Goal: Transaction & Acquisition: Download file/media

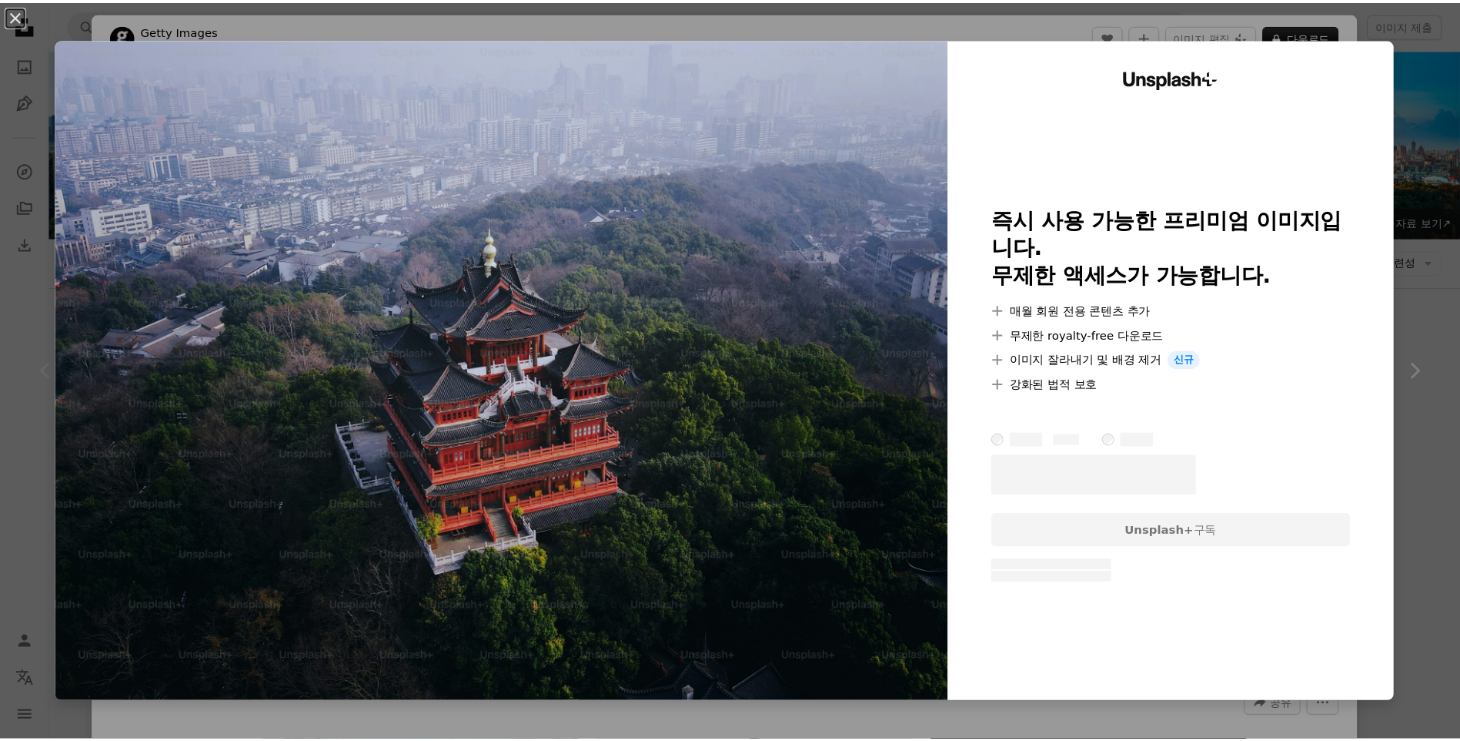
scroll to position [308, 0]
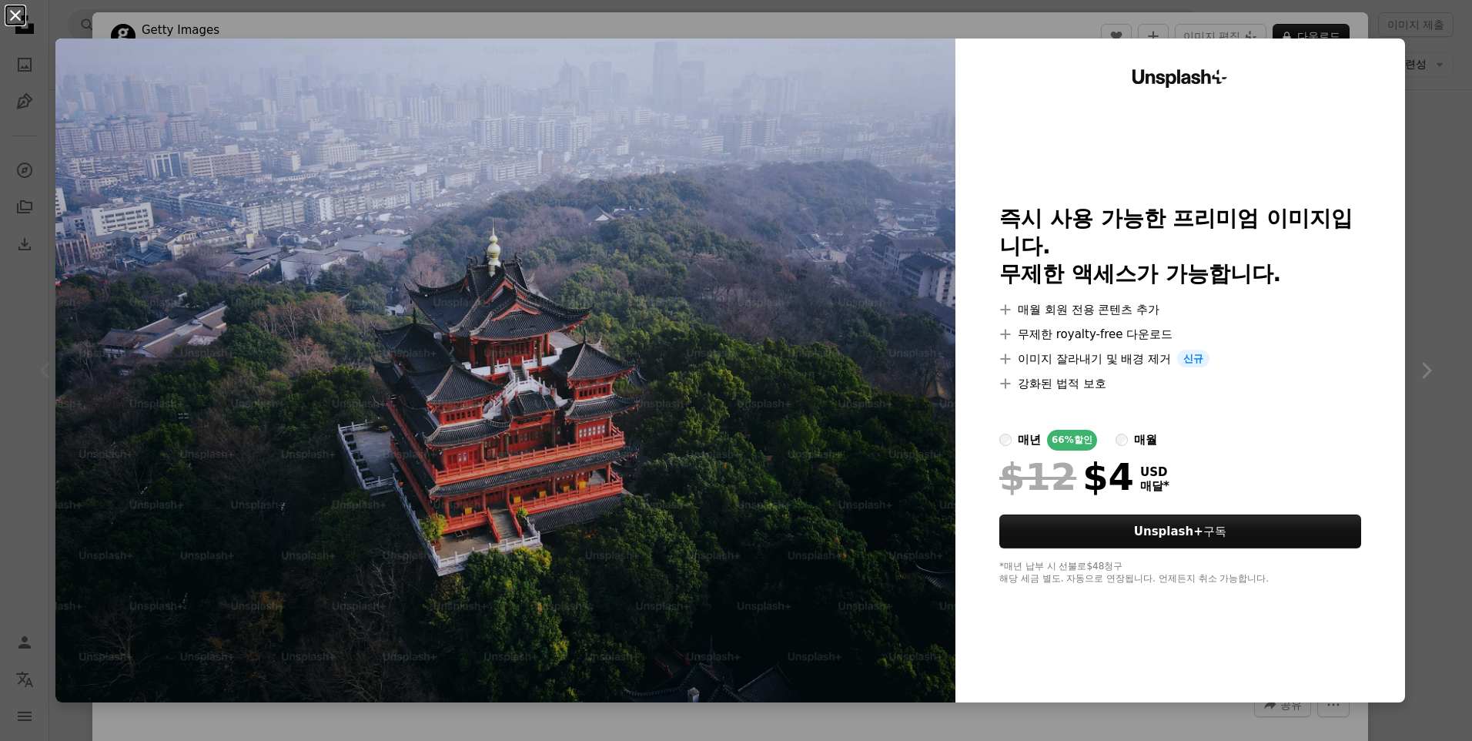
click at [14, 16] on button "An X shape" at bounding box center [15, 15] width 18 height 18
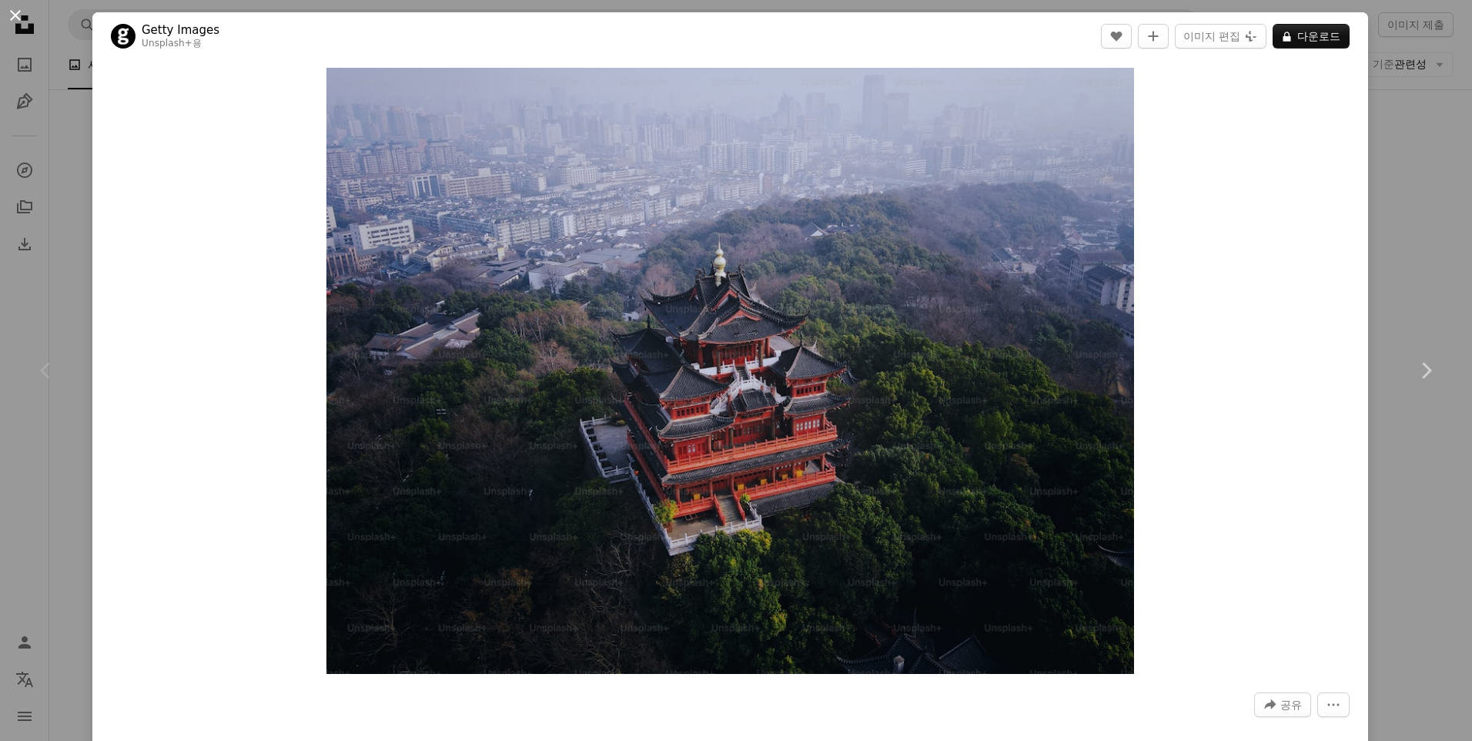
click at [17, 15] on button "An X shape" at bounding box center [15, 15] width 18 height 18
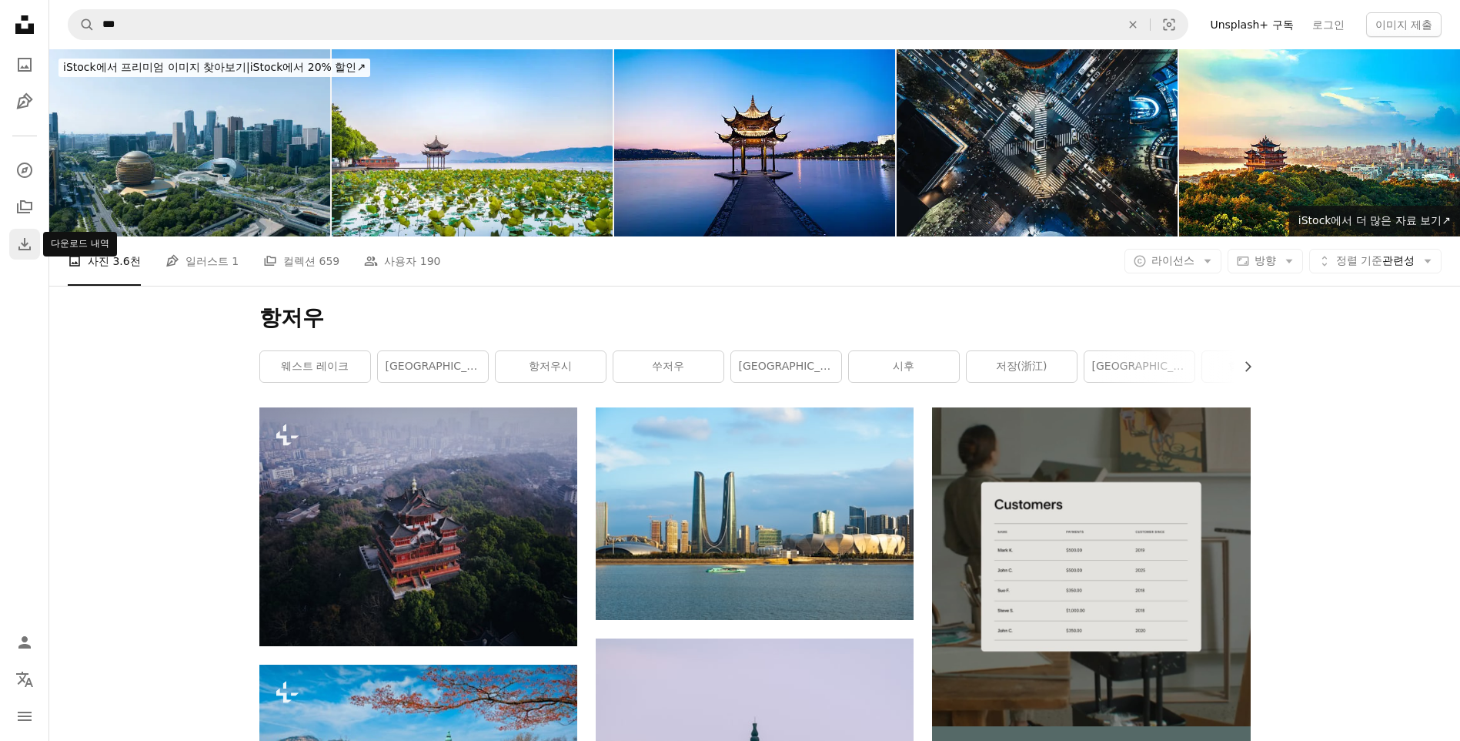
click at [27, 247] on icon "Download" at bounding box center [24, 244] width 18 height 18
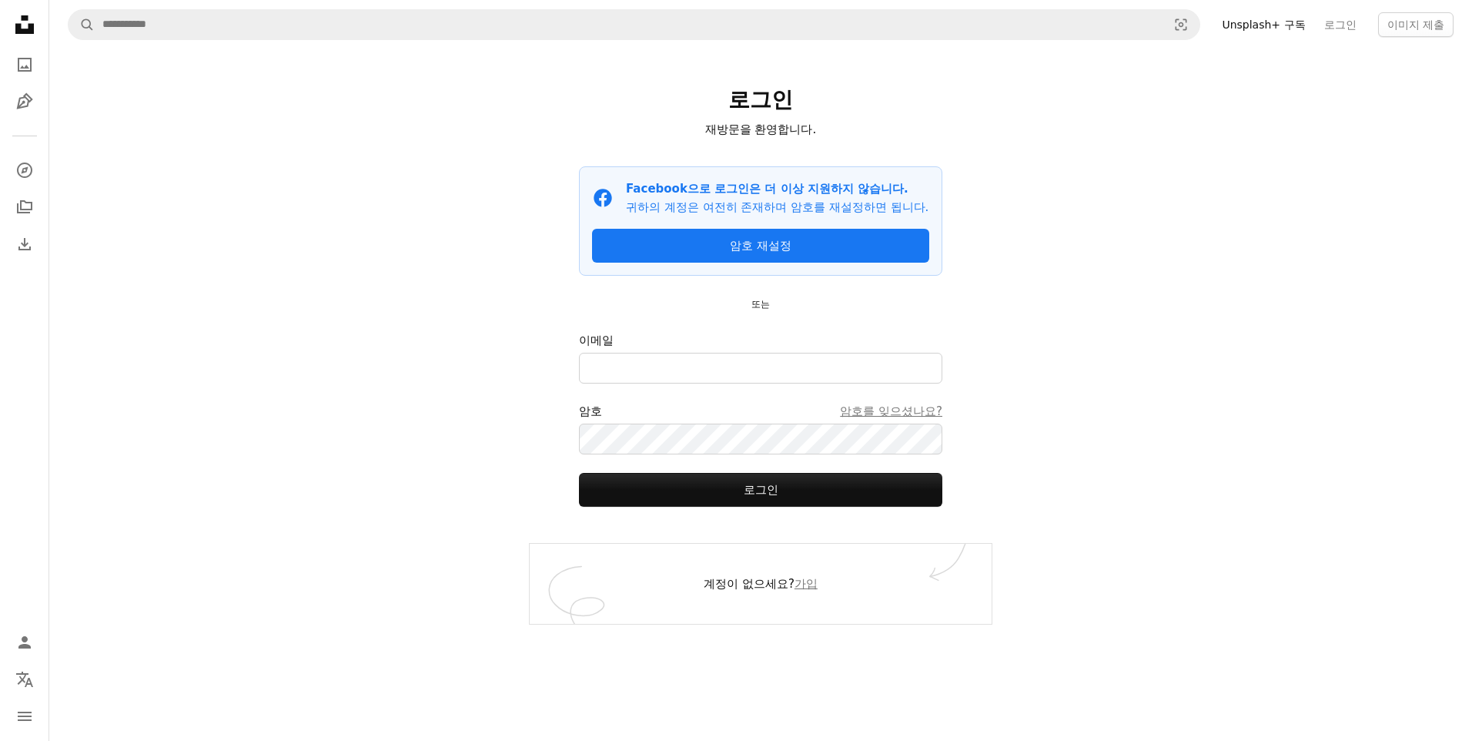
click at [29, 32] on icon at bounding box center [24, 24] width 18 height 18
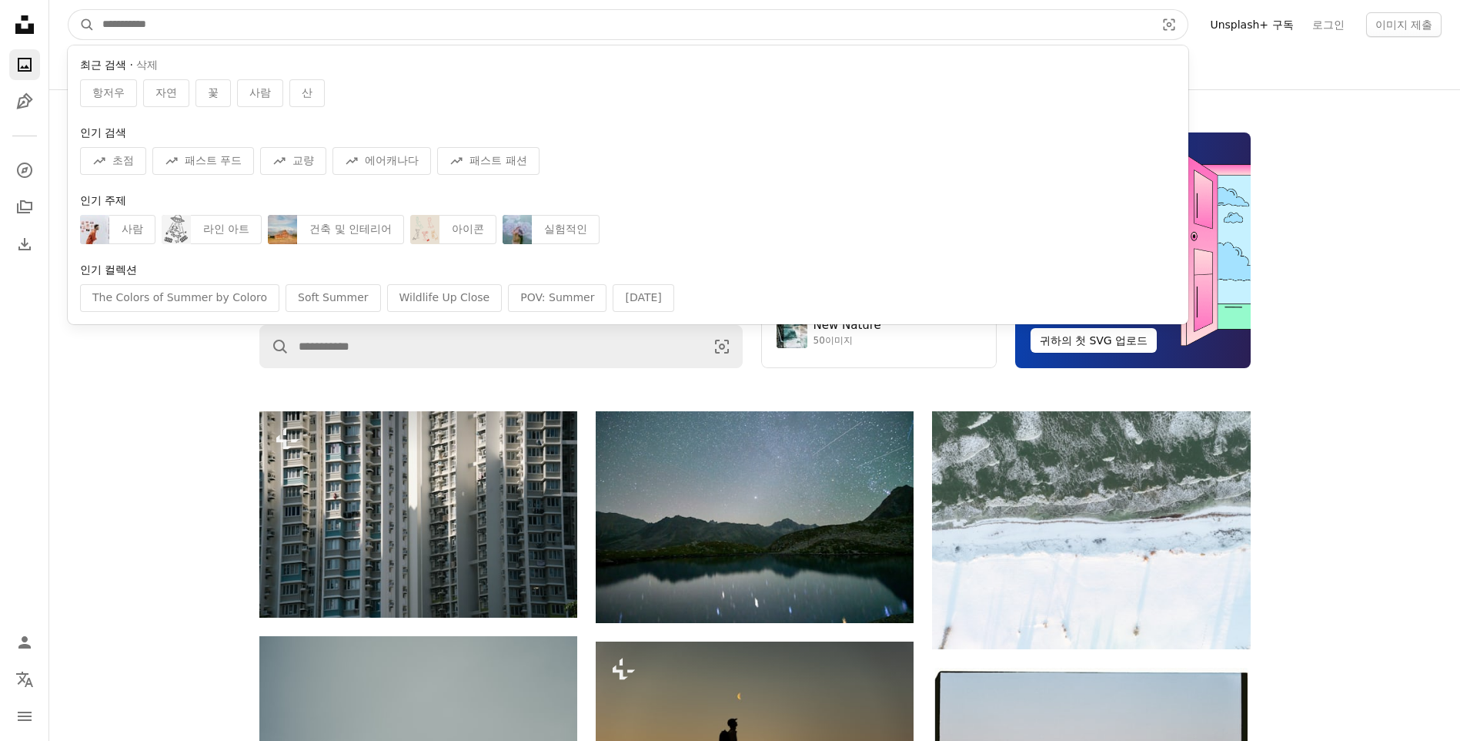
click at [118, 19] on input "사이트 전체에서 이미지 찾기" at bounding box center [623, 24] width 1056 height 29
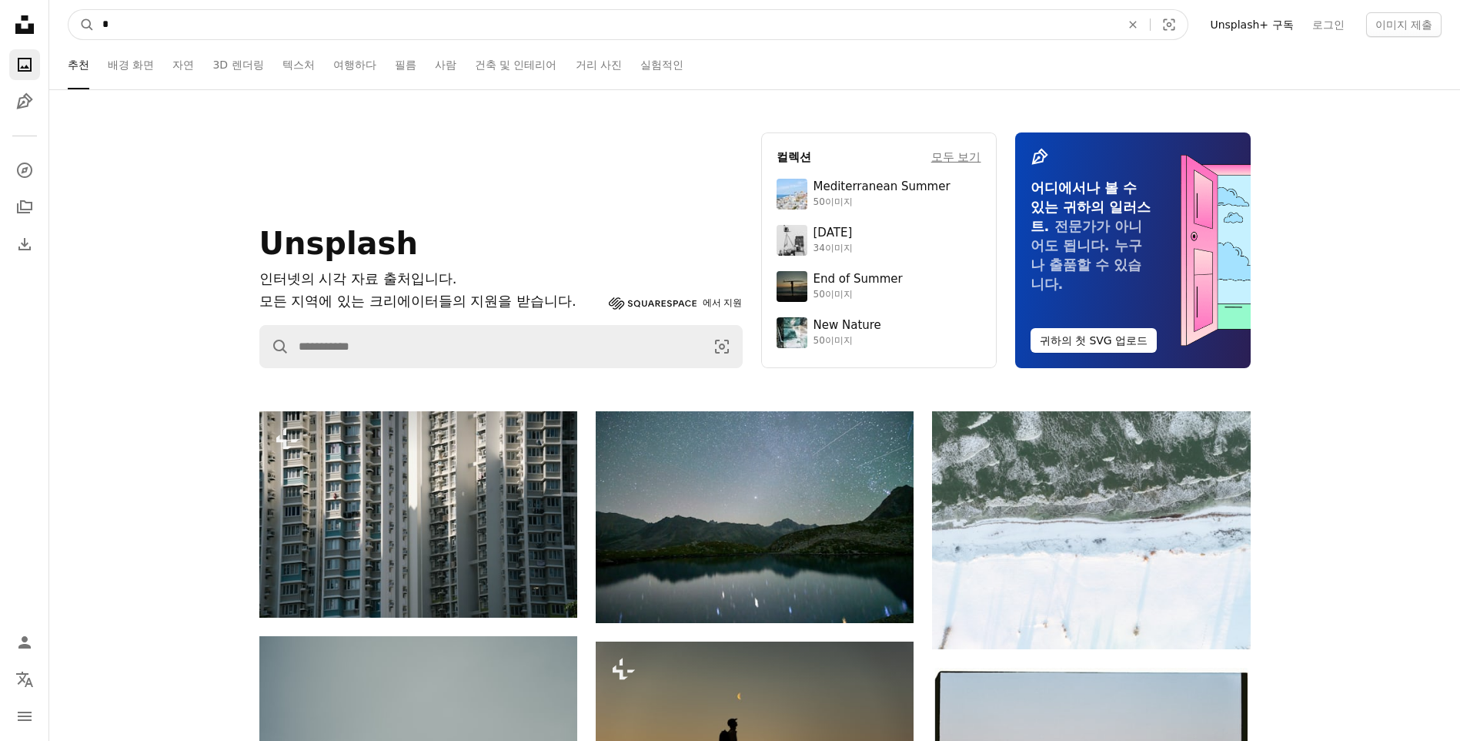
type input "**"
click button "A magnifying glass" at bounding box center [82, 24] width 26 height 29
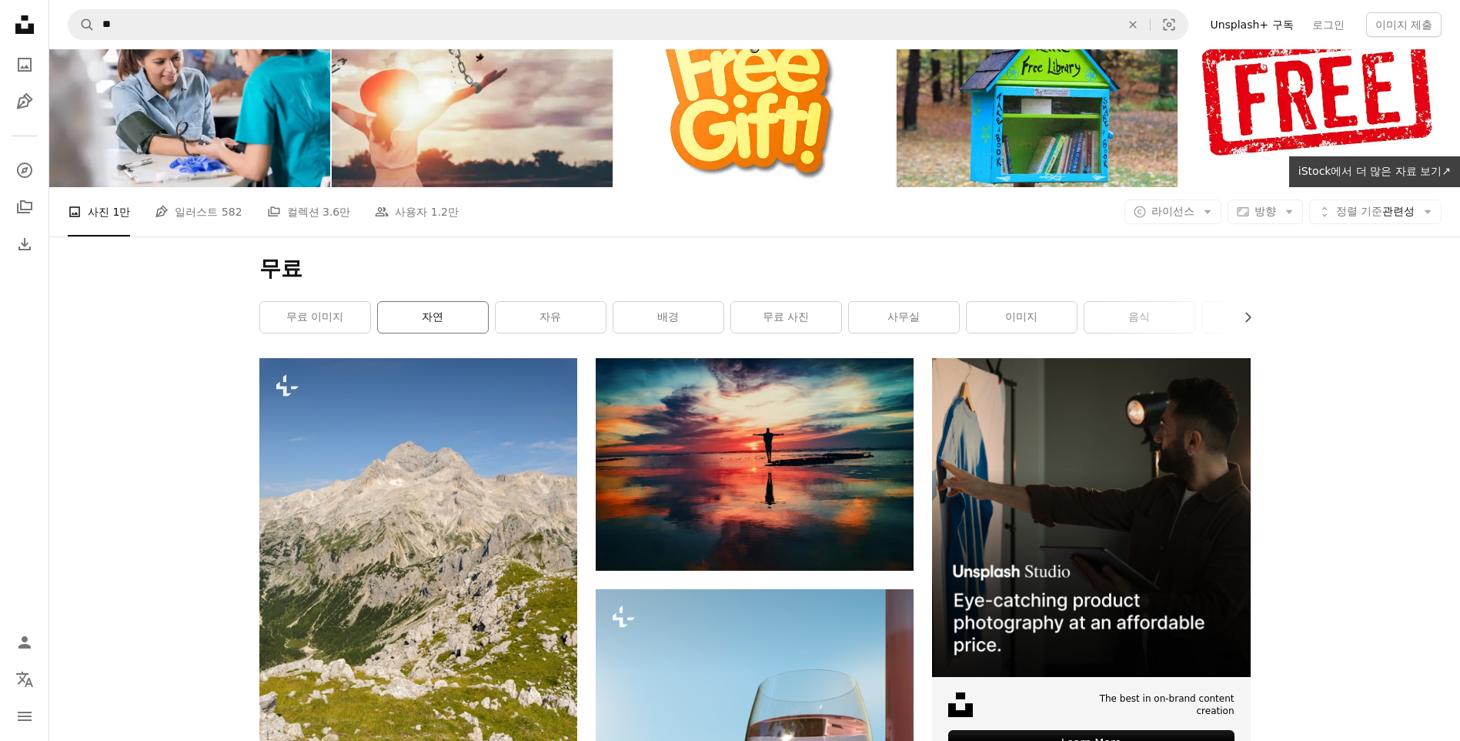
scroll to position [77, 0]
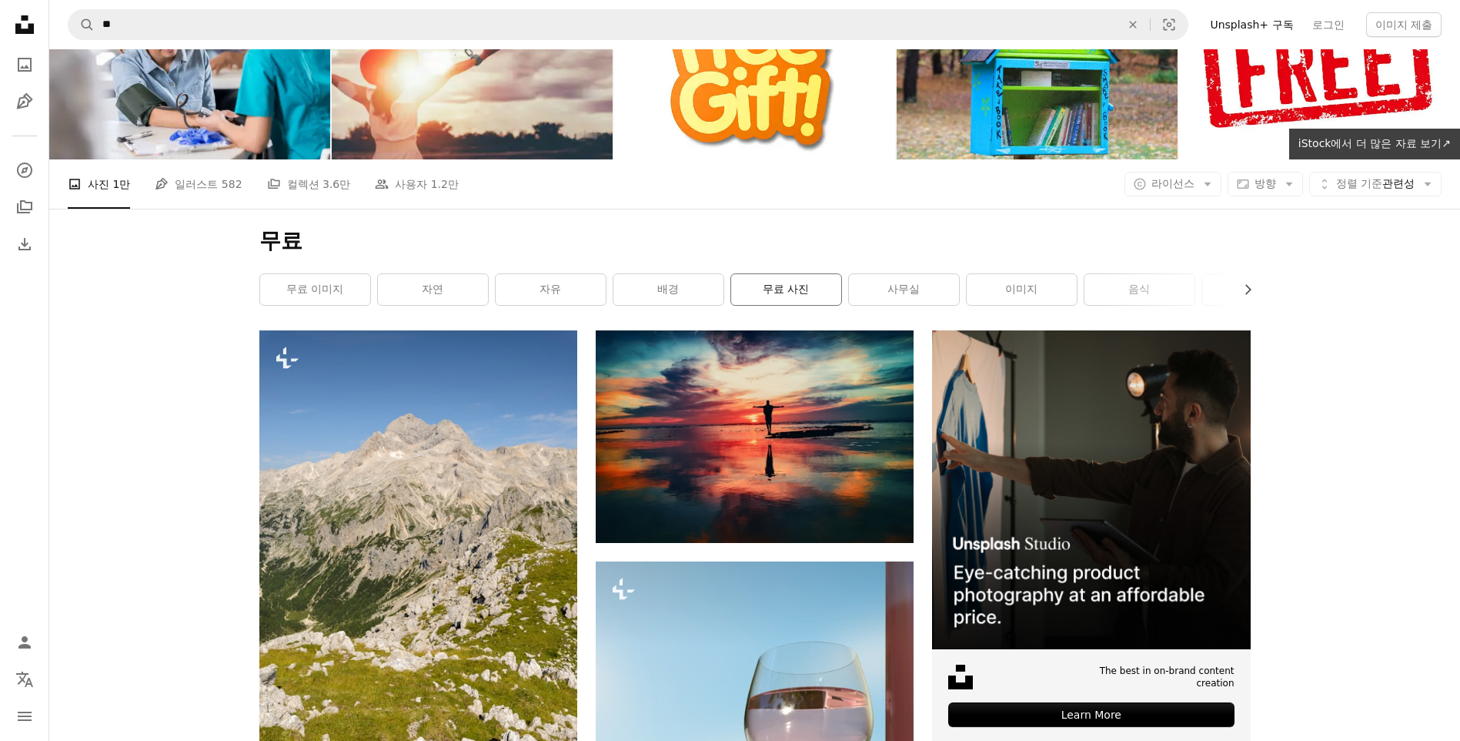
click at [804, 292] on link "무료 사진" at bounding box center [786, 289] width 110 height 31
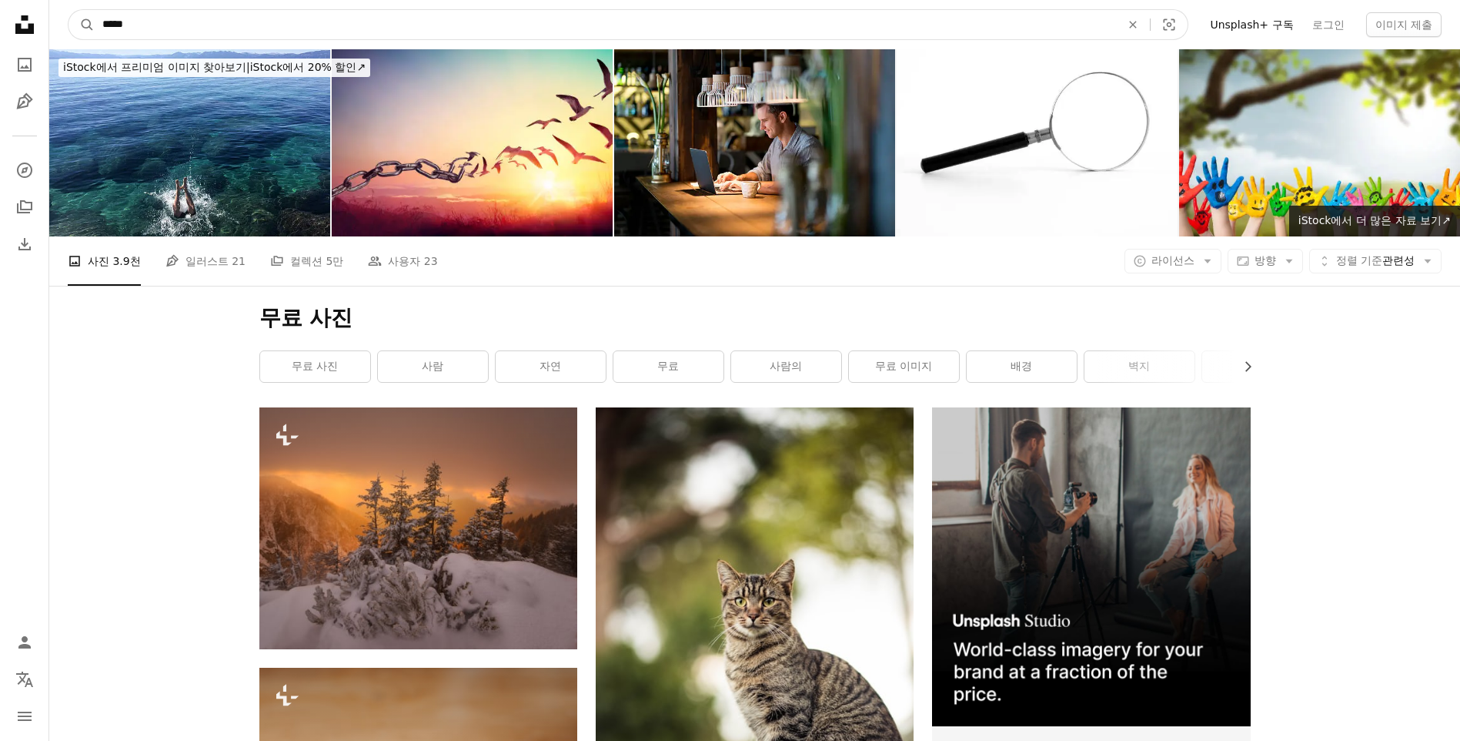
click at [166, 28] on input "*****" at bounding box center [606, 24] width 1022 height 29
drag, startPoint x: 167, startPoint y: 25, endPoint x: 123, endPoint y: 21, distance: 44.1
click at [123, 21] on input "*****" at bounding box center [606, 24] width 1022 height 29
type input "****"
click button "A magnifying glass" at bounding box center [82, 24] width 26 height 29
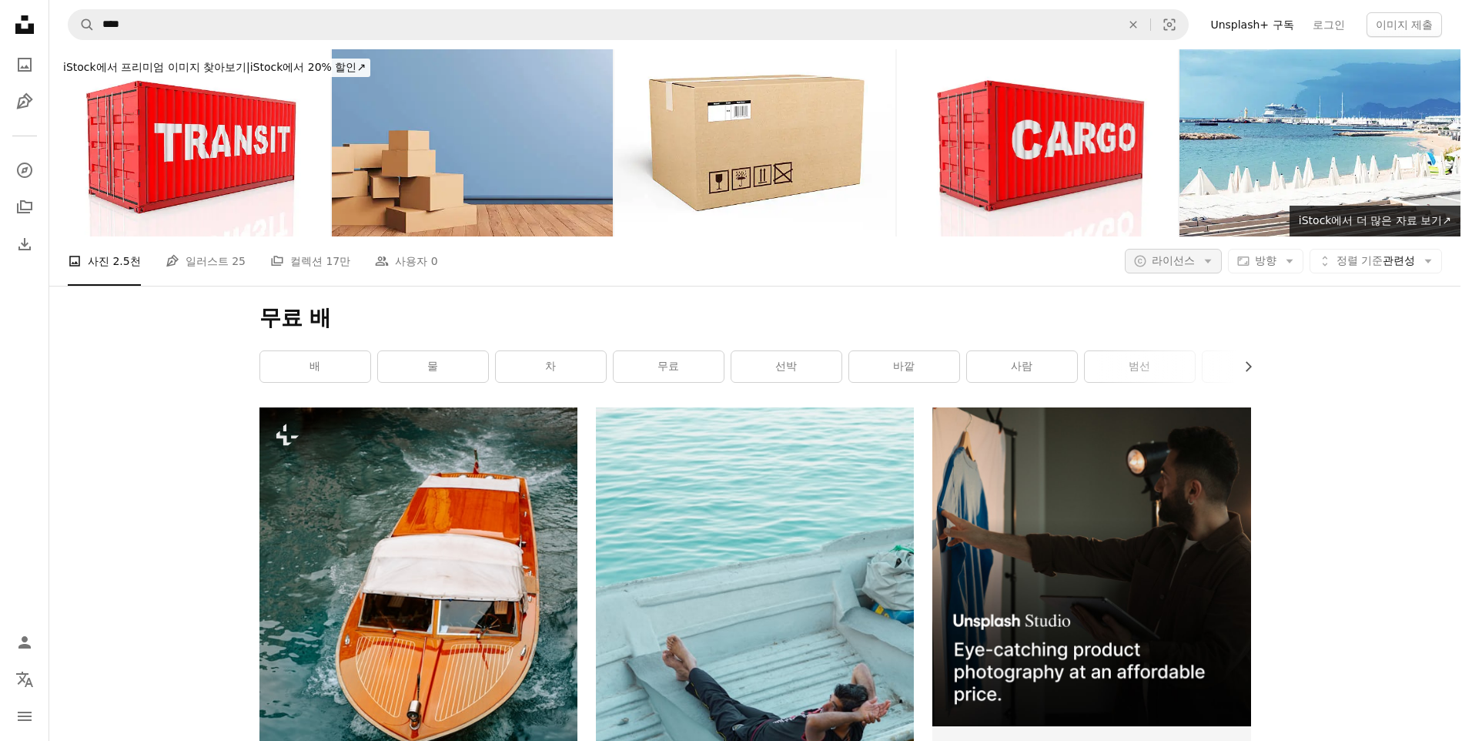
click at [1201, 259] on icon "Arrow down" at bounding box center [1208, 261] width 14 height 14
click at [1160, 388] on span "무료" at bounding box center [1199, 383] width 94 height 15
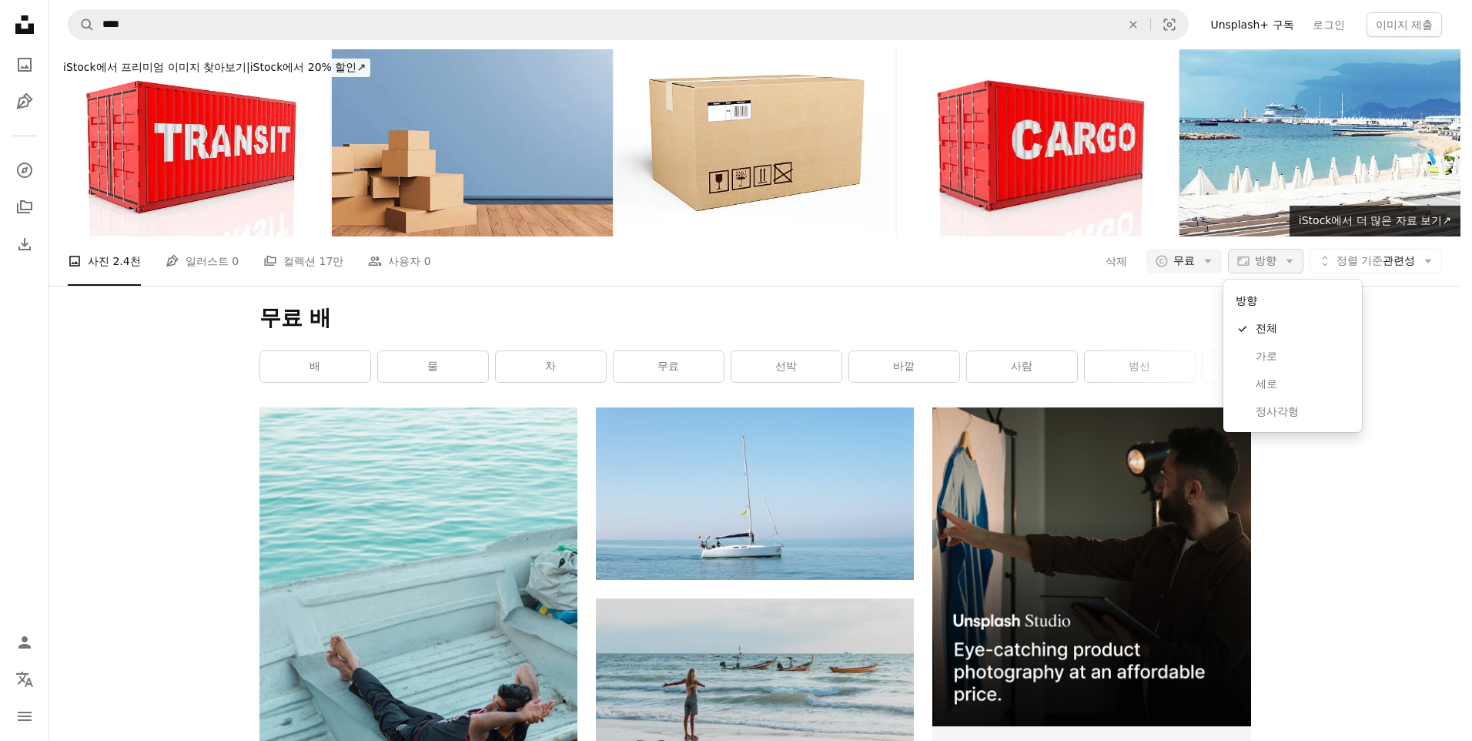
click at [1283, 263] on icon "Arrow down" at bounding box center [1290, 261] width 14 height 14
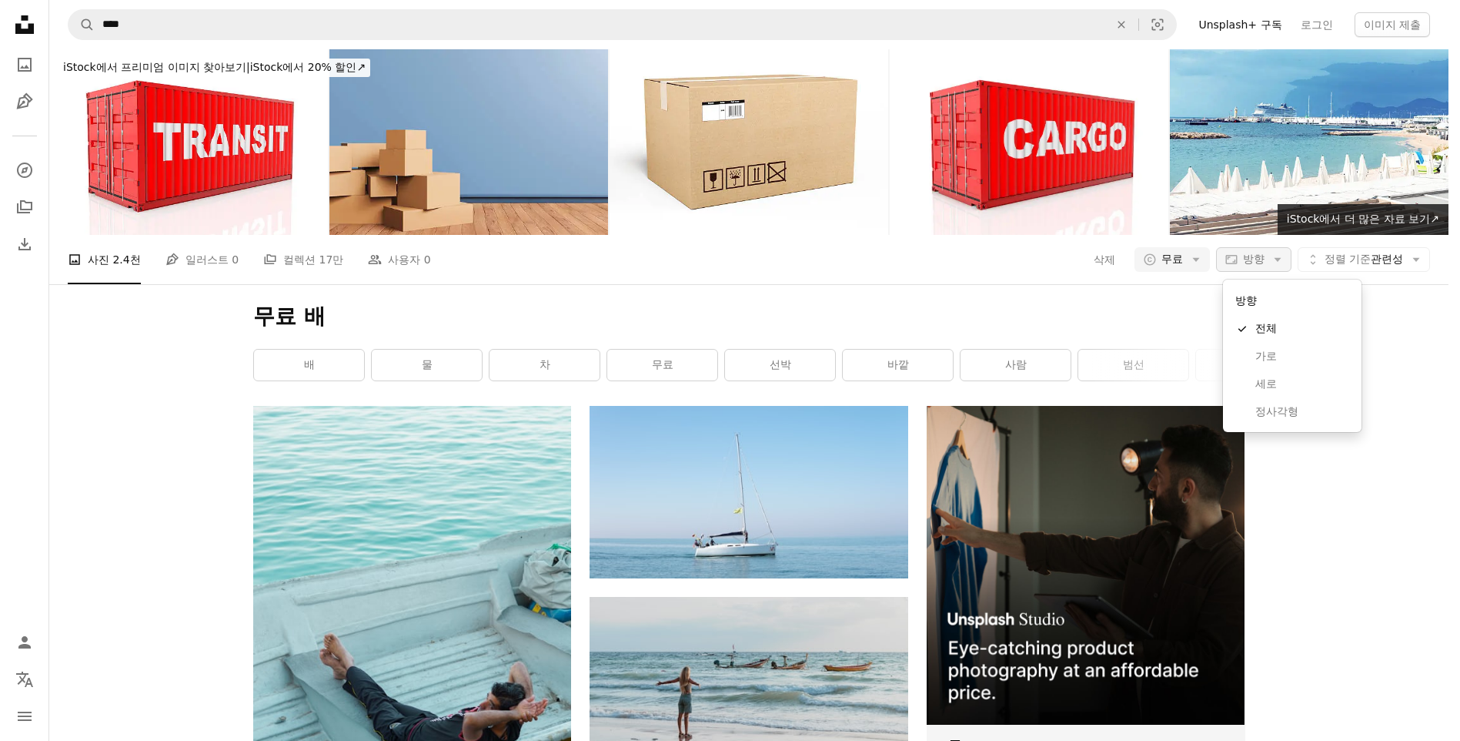
click at [1281, 263] on icon "Arrow down" at bounding box center [1278, 260] width 14 height 14
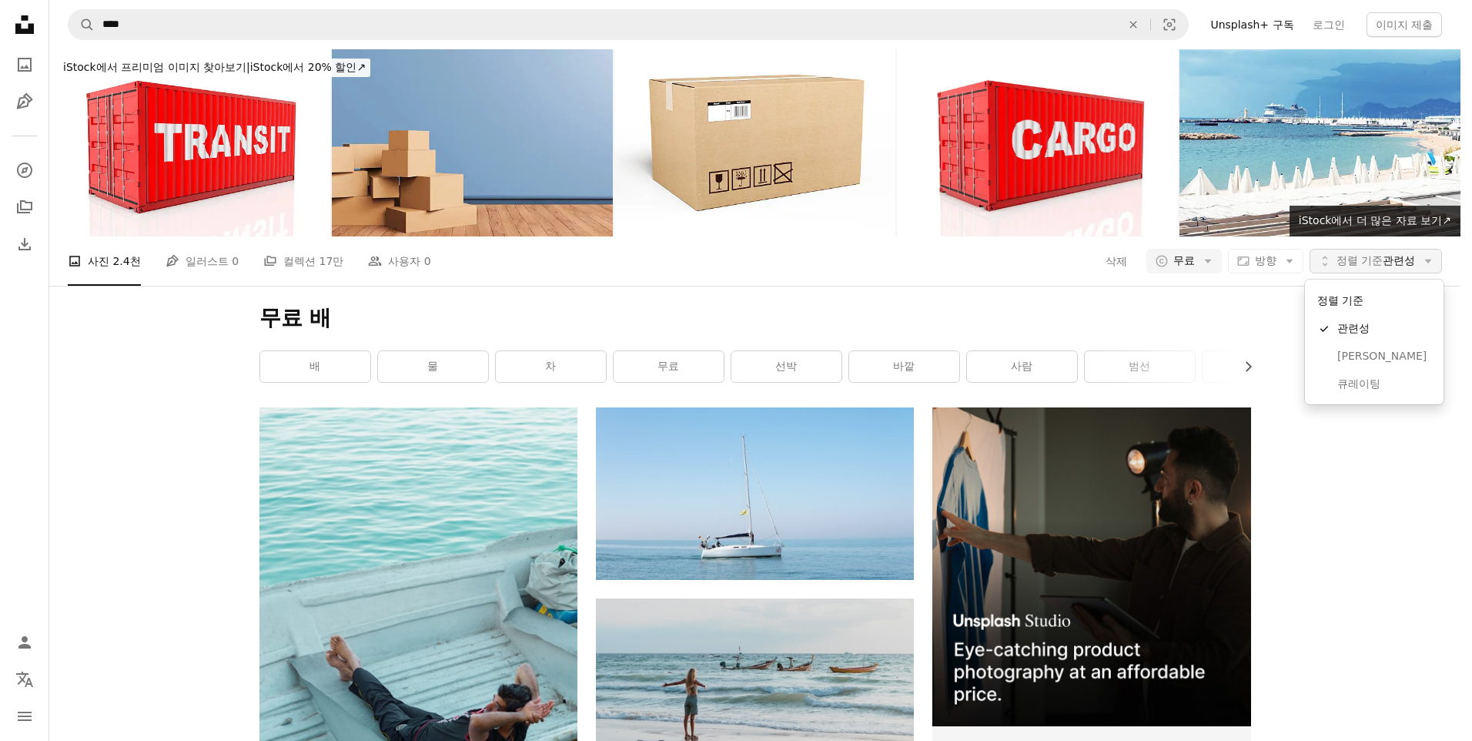
click at [1427, 261] on icon "button" at bounding box center [1428, 261] width 7 height 4
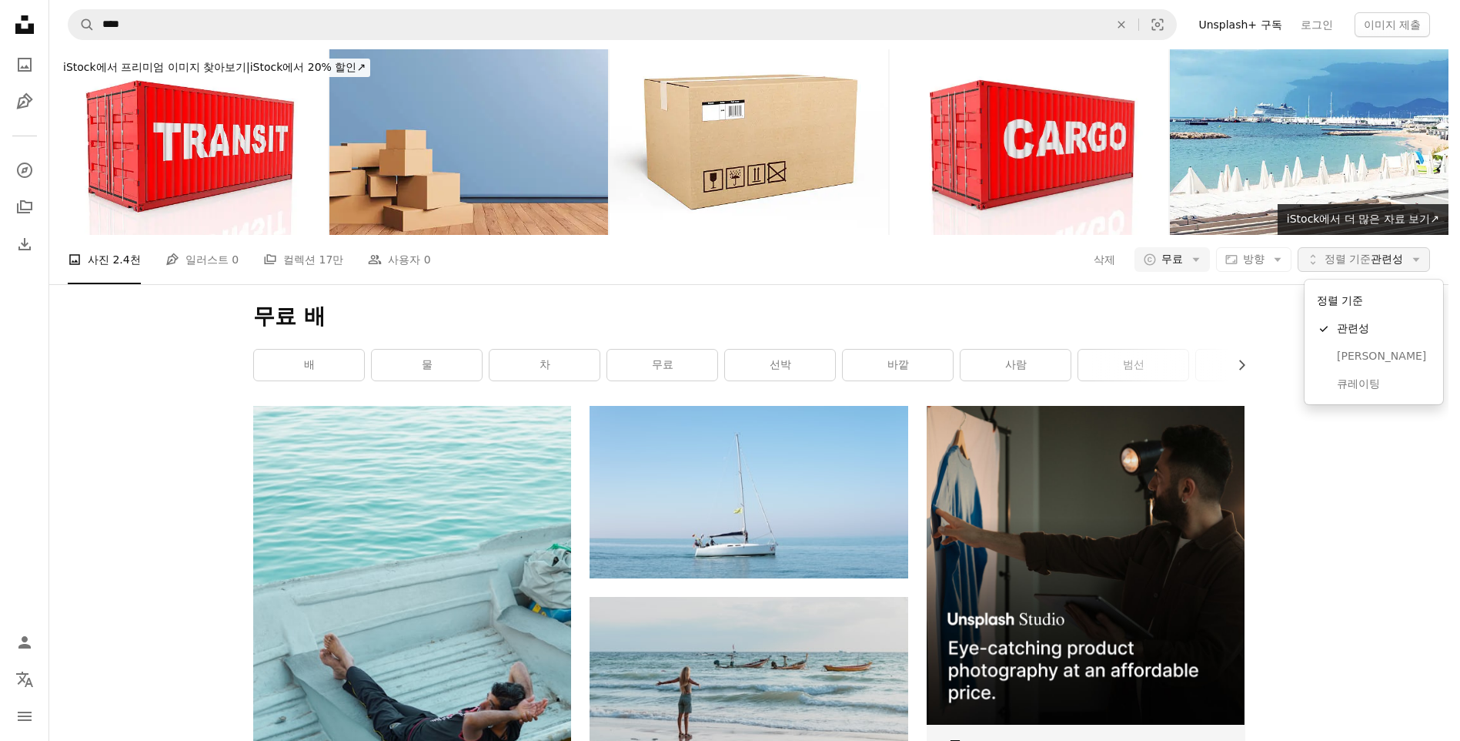
click at [1420, 260] on icon "button" at bounding box center [1416, 260] width 7 height 4
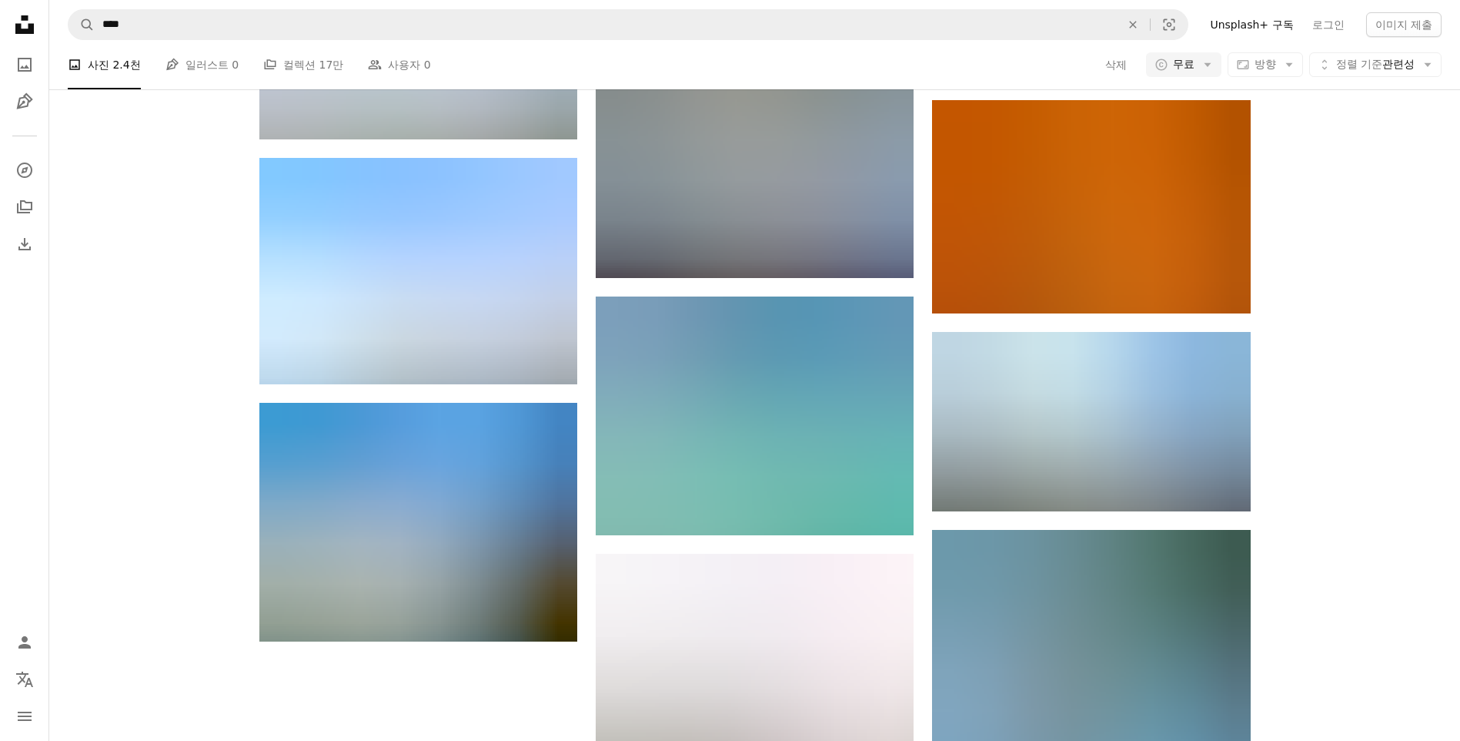
scroll to position [1463, 0]
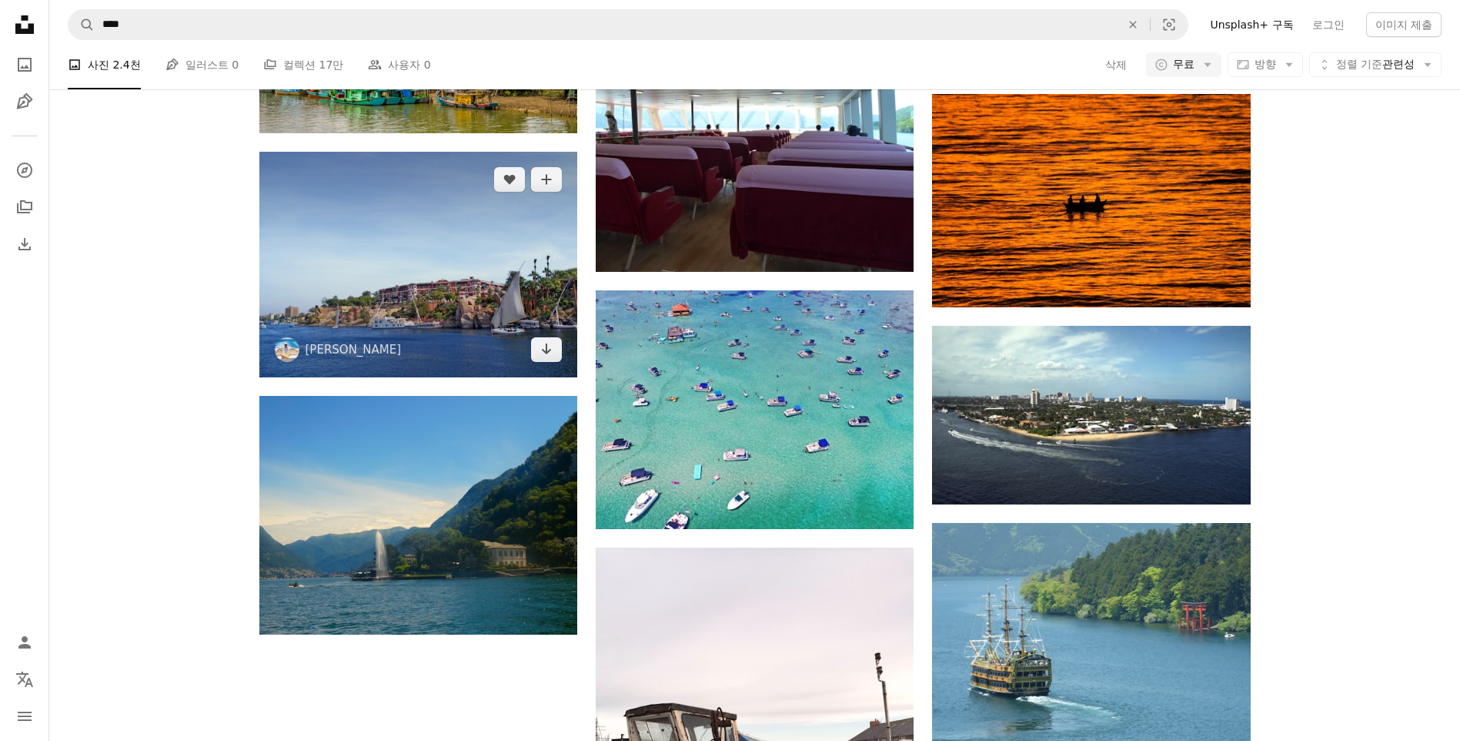
click at [460, 323] on img at bounding box center [418, 265] width 318 height 226
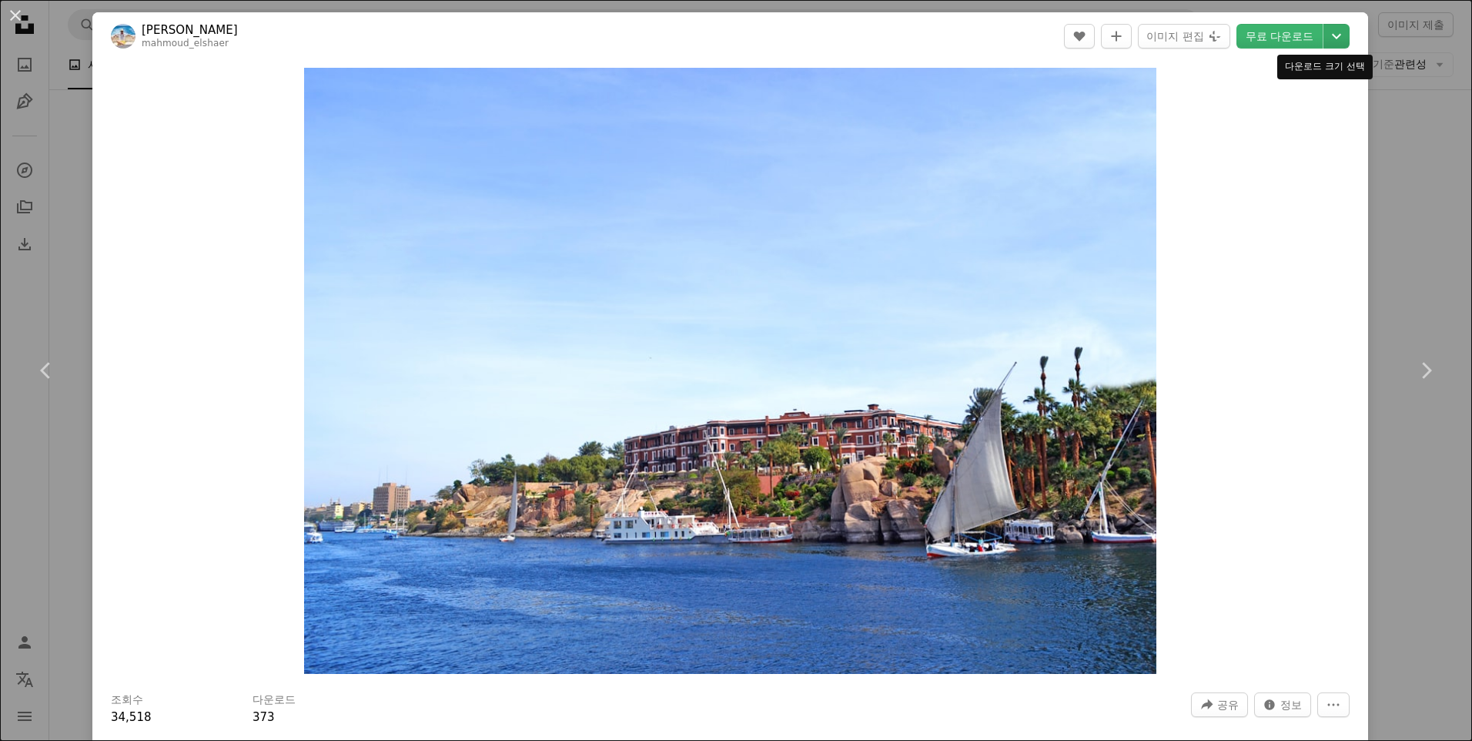
click at [1333, 35] on icon "Chevron down" at bounding box center [1336, 36] width 25 height 18
click at [12, 12] on dialog "An X shape Chevron left Chevron right [PERSON_NAME] mahmoud_elshaer A heart A p…" at bounding box center [736, 370] width 1472 height 741
click at [18, 16] on button "An X shape" at bounding box center [15, 15] width 18 height 18
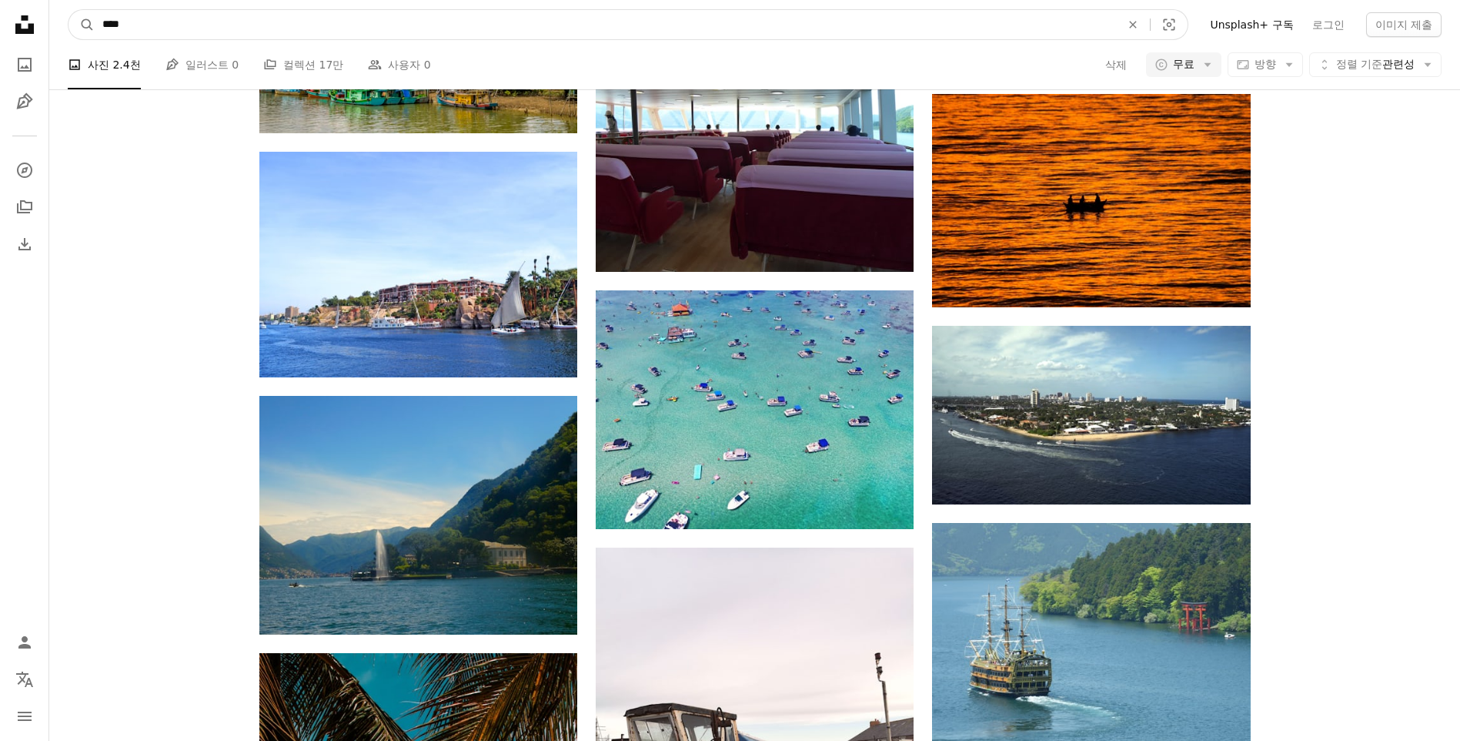
click at [206, 22] on input "****" at bounding box center [606, 24] width 1022 height 29
drag, startPoint x: 167, startPoint y: 30, endPoint x: 586, endPoint y: 76, distance: 421.3
click at [94, 23] on form "A magnifying glass **** An X shape Visual search" at bounding box center [628, 24] width 1121 height 31
type input "**"
click at [69, 10] on button "A magnifying glass" at bounding box center [82, 24] width 26 height 29
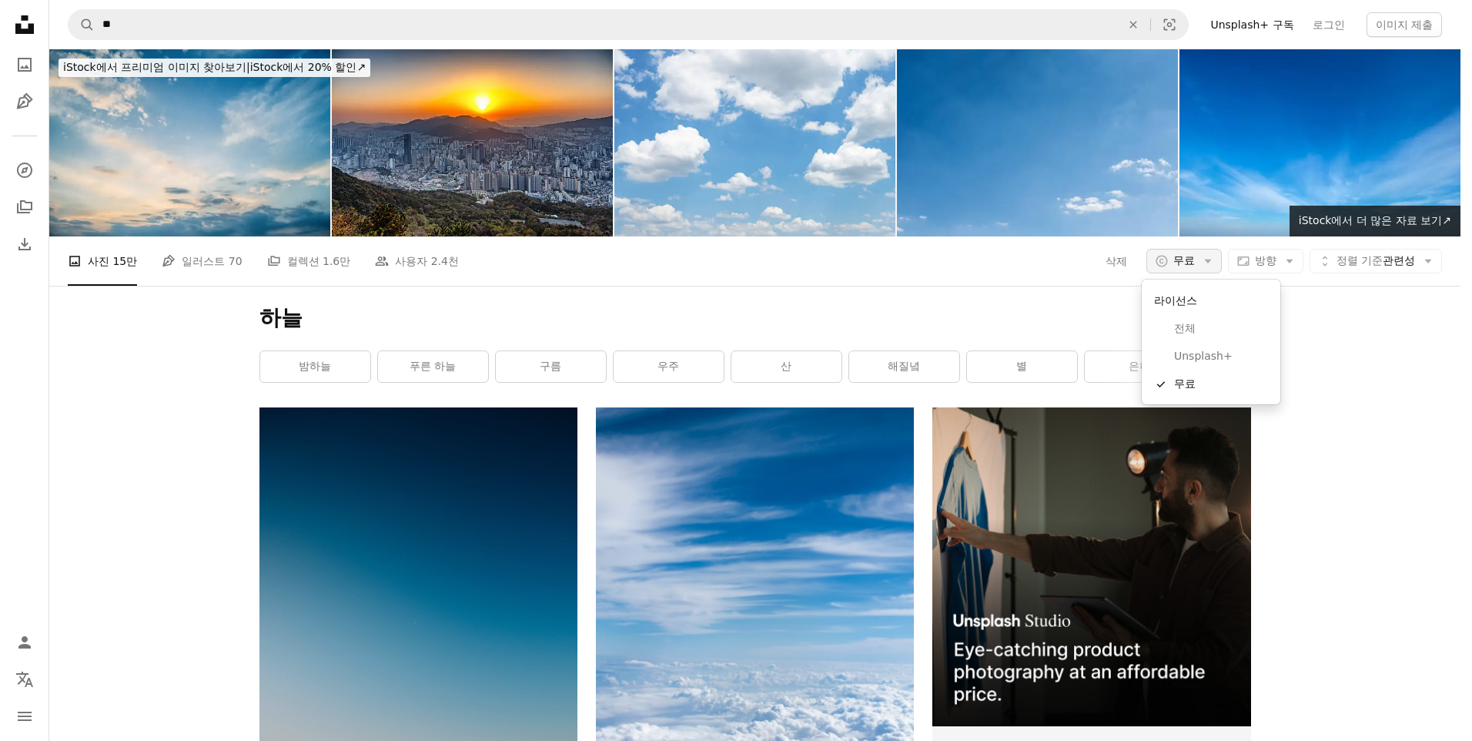
click at [1203, 263] on icon "Arrow down" at bounding box center [1208, 261] width 14 height 14
click at [1192, 380] on span "무료" at bounding box center [1221, 383] width 94 height 15
click at [1286, 263] on icon "Arrow down" at bounding box center [1290, 261] width 14 height 14
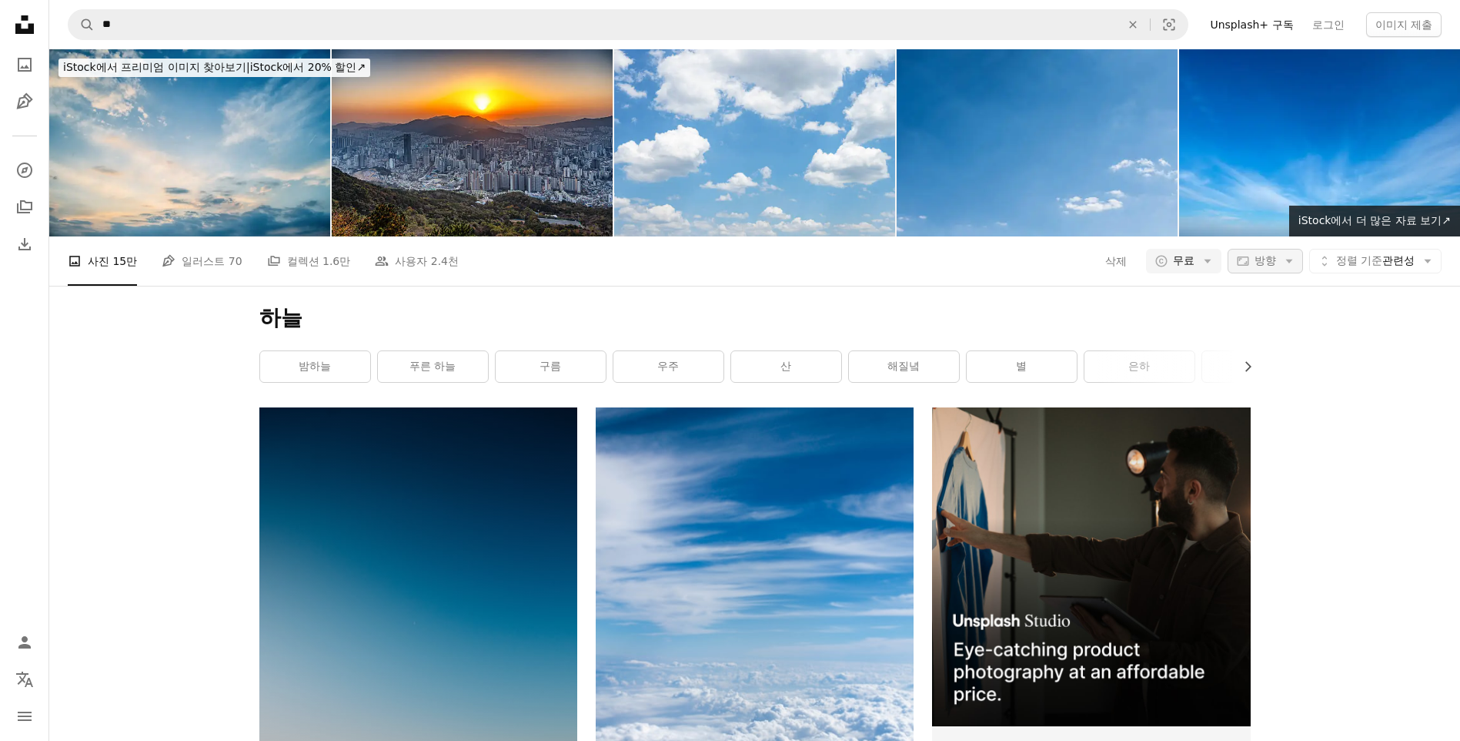
click at [1286, 263] on icon "Arrow down" at bounding box center [1290, 261] width 14 height 14
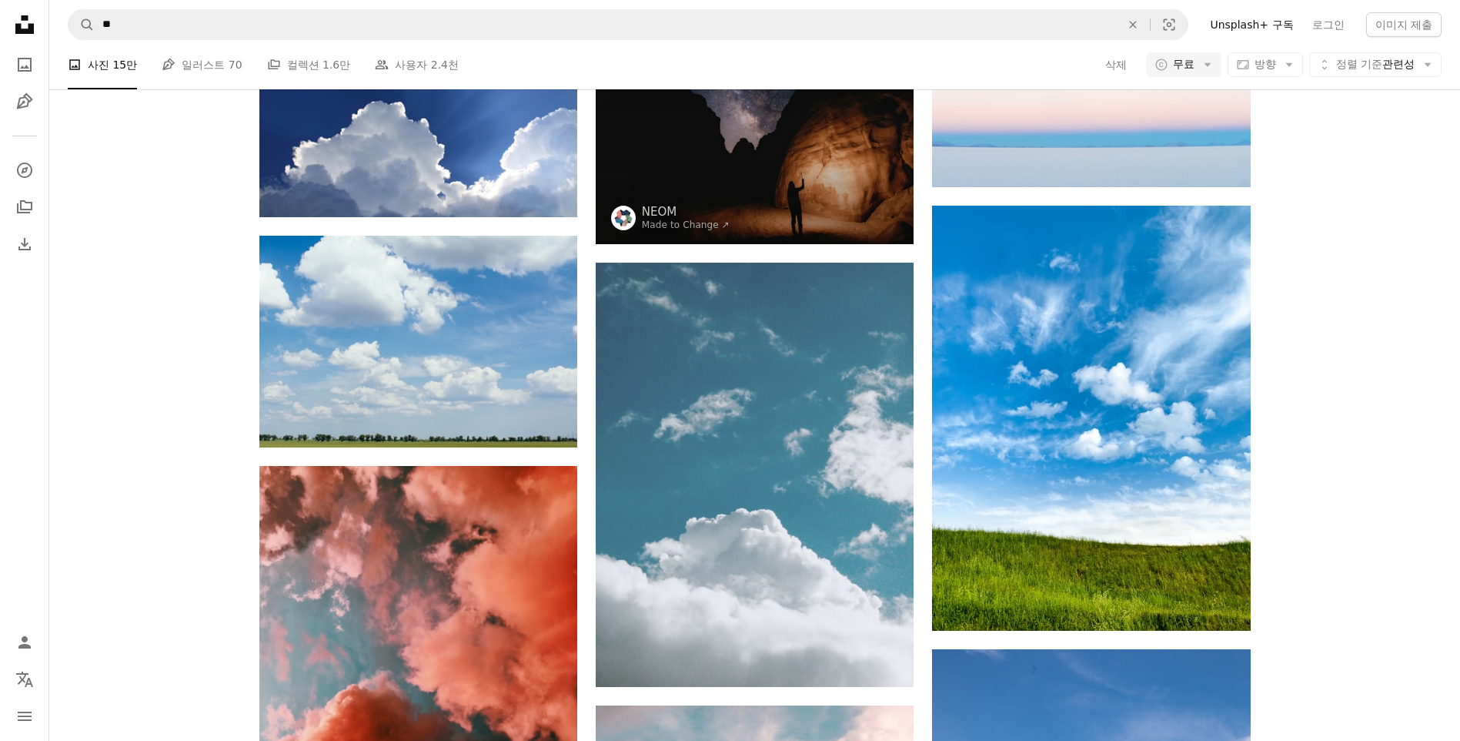
scroll to position [1155, 0]
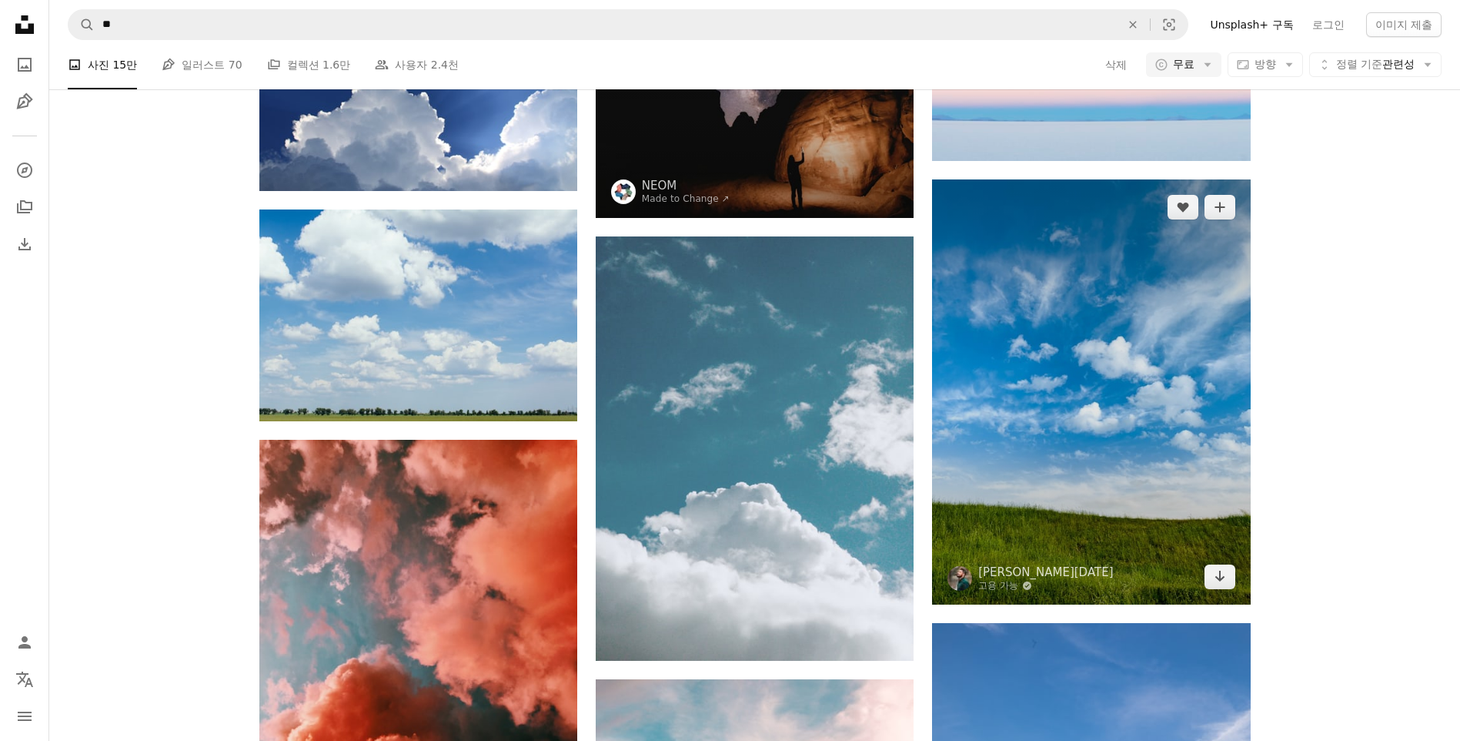
click at [1119, 438] on img at bounding box center [1091, 391] width 318 height 424
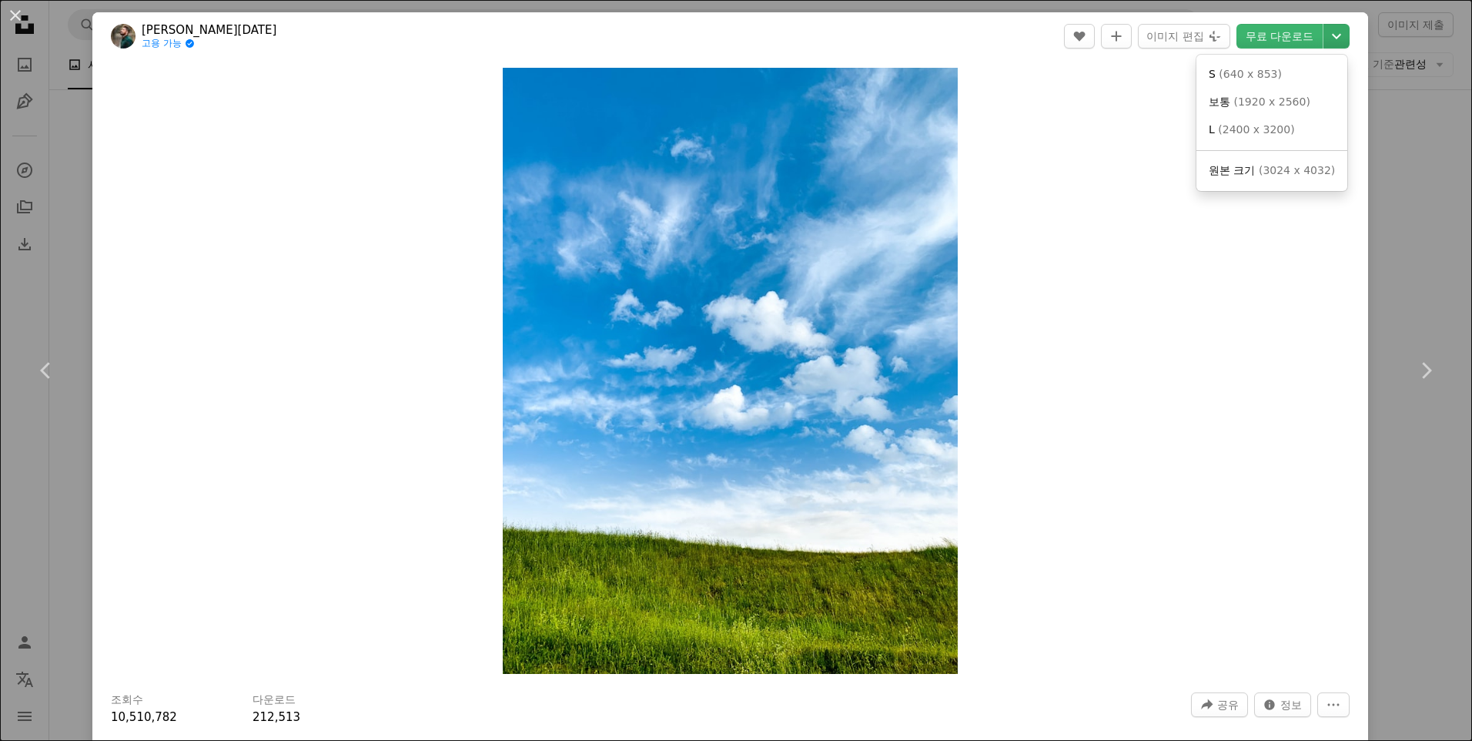
click at [1325, 36] on icon "Chevron down" at bounding box center [1336, 36] width 25 height 18
click at [17, 15] on button "An X shape" at bounding box center [15, 15] width 18 height 18
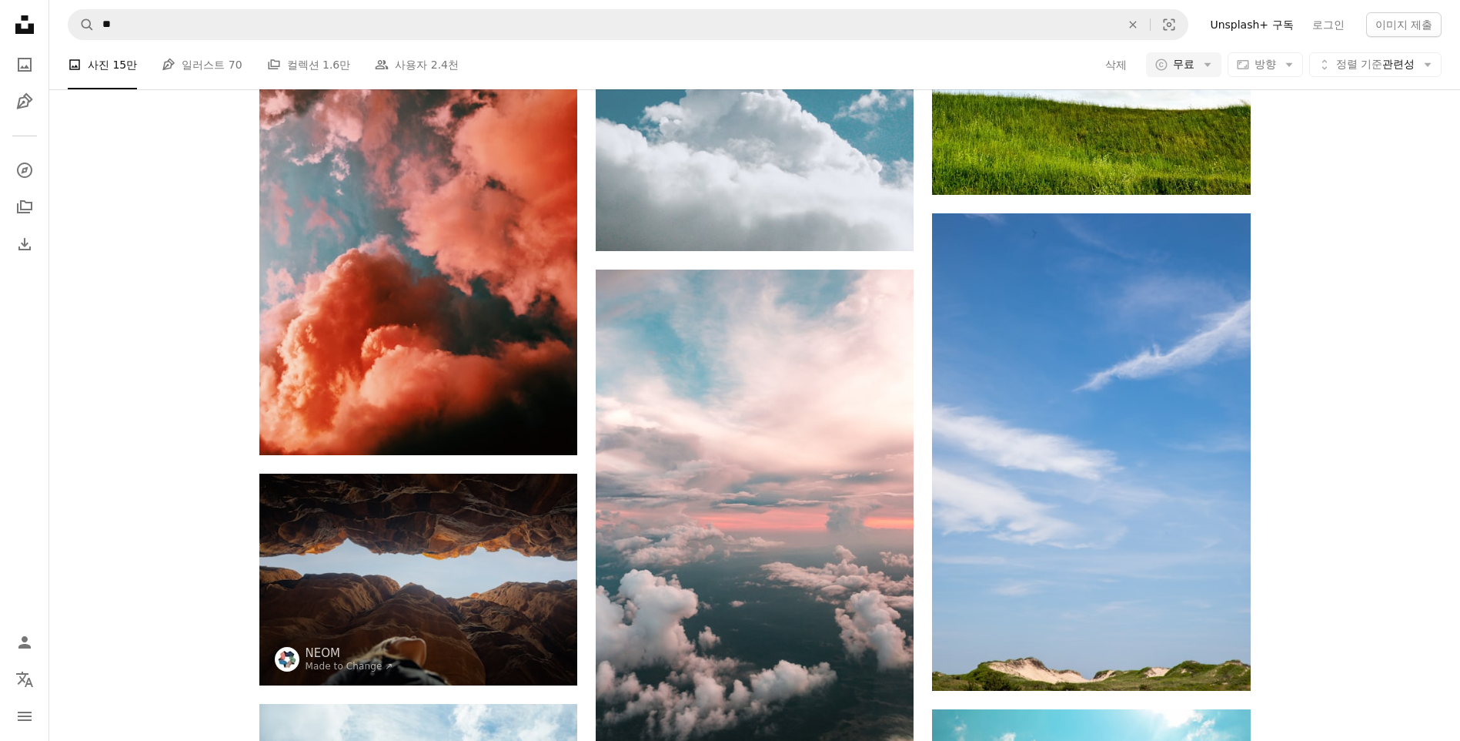
scroll to position [1386, 0]
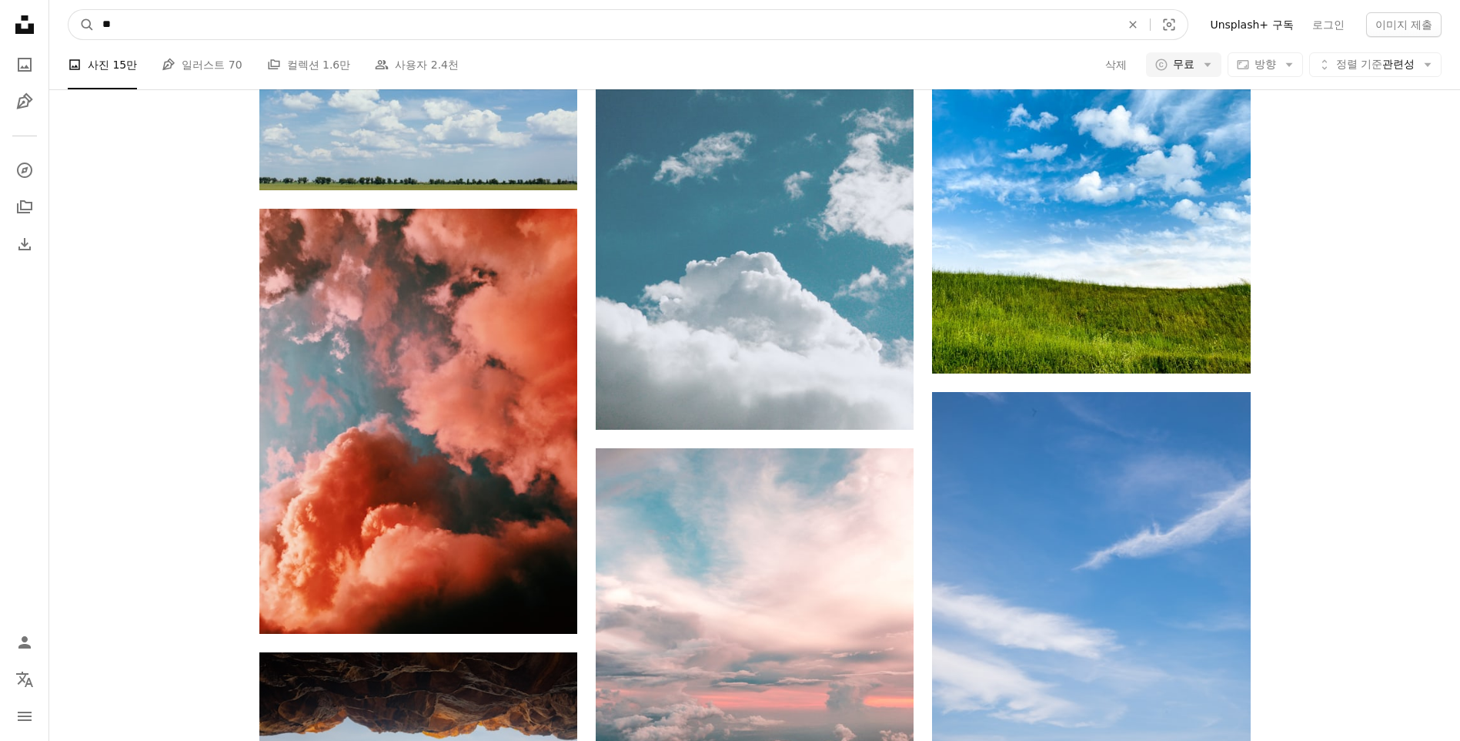
drag, startPoint x: 129, startPoint y: 29, endPoint x: 95, endPoint y: 23, distance: 34.4
click at [95, 23] on input "**" at bounding box center [606, 24] width 1022 height 29
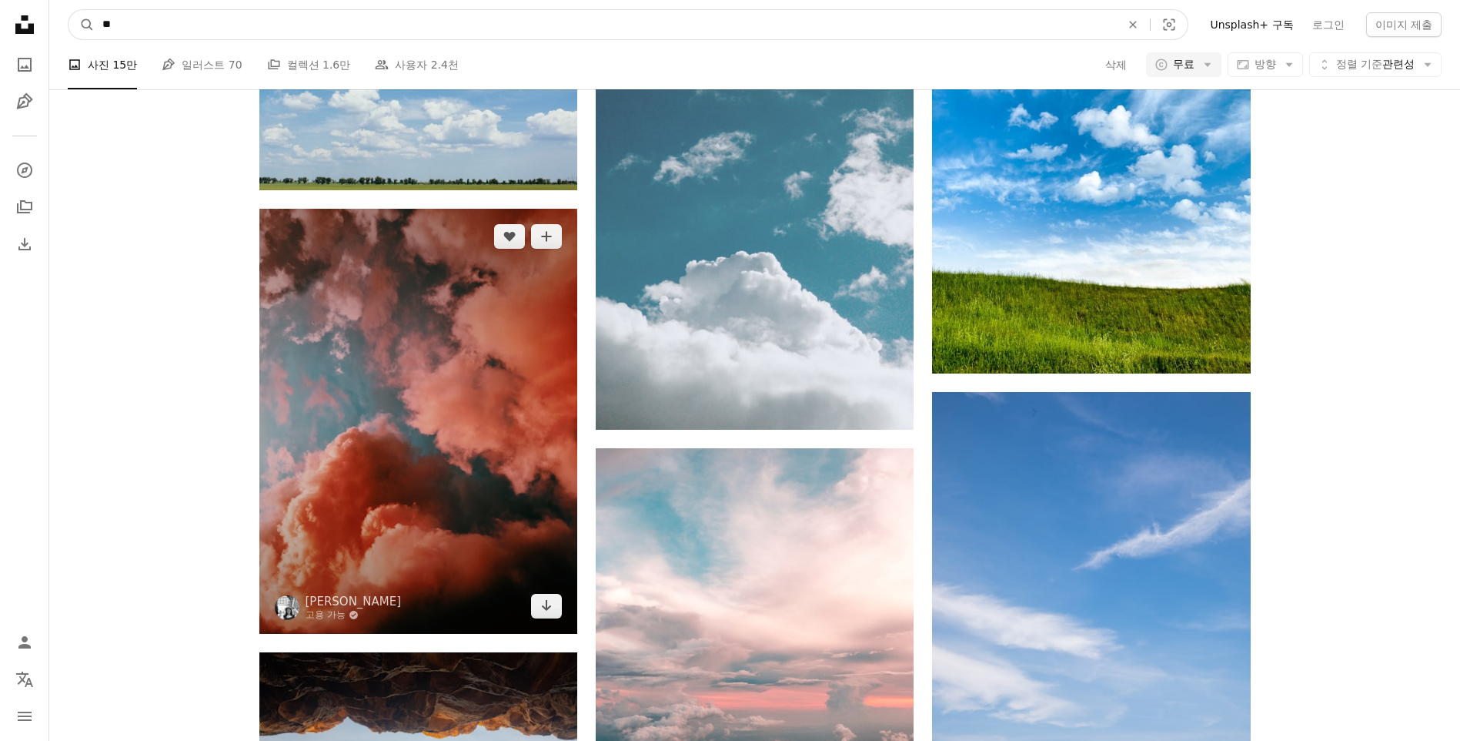
type input "**"
click button "A magnifying glass" at bounding box center [82, 24] width 26 height 29
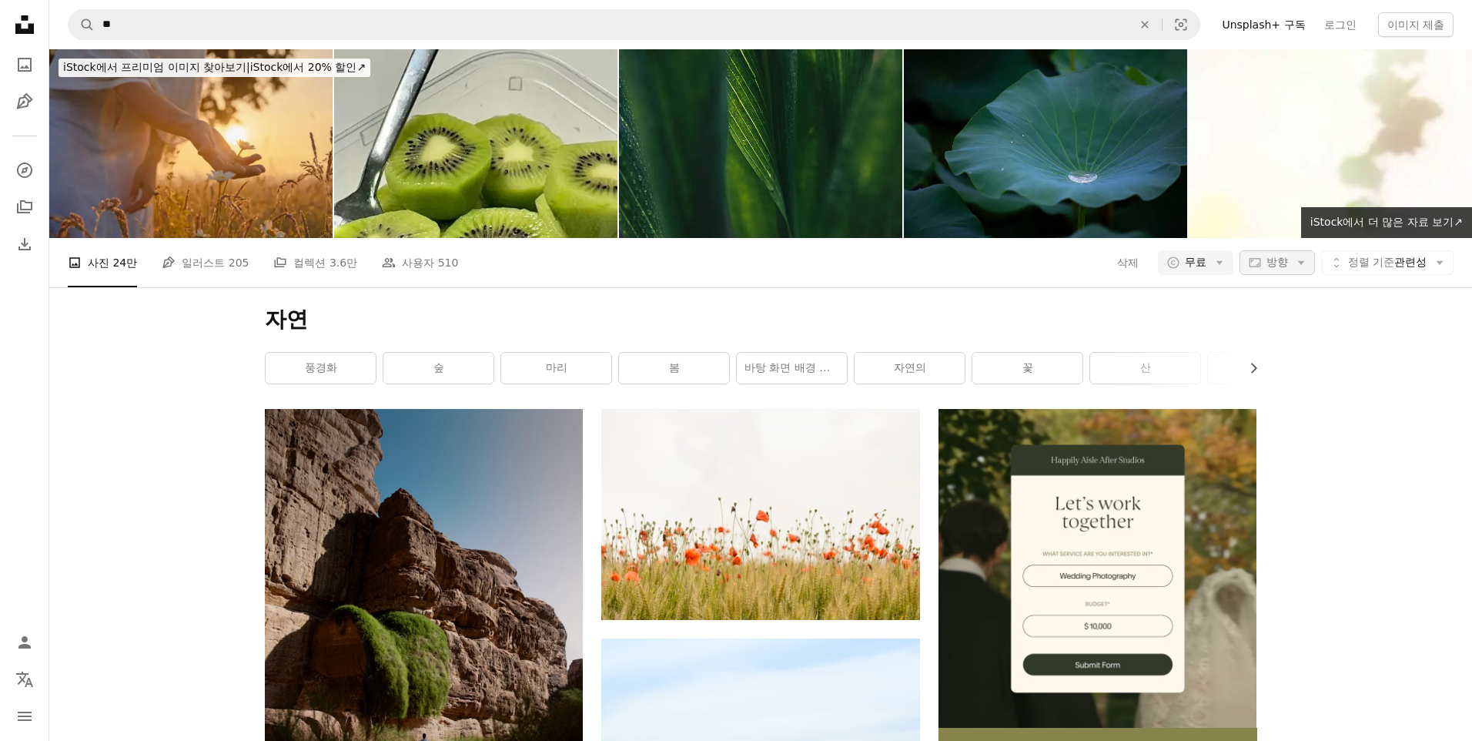
click at [1294, 258] on icon "Arrow down" at bounding box center [1301, 263] width 14 height 14
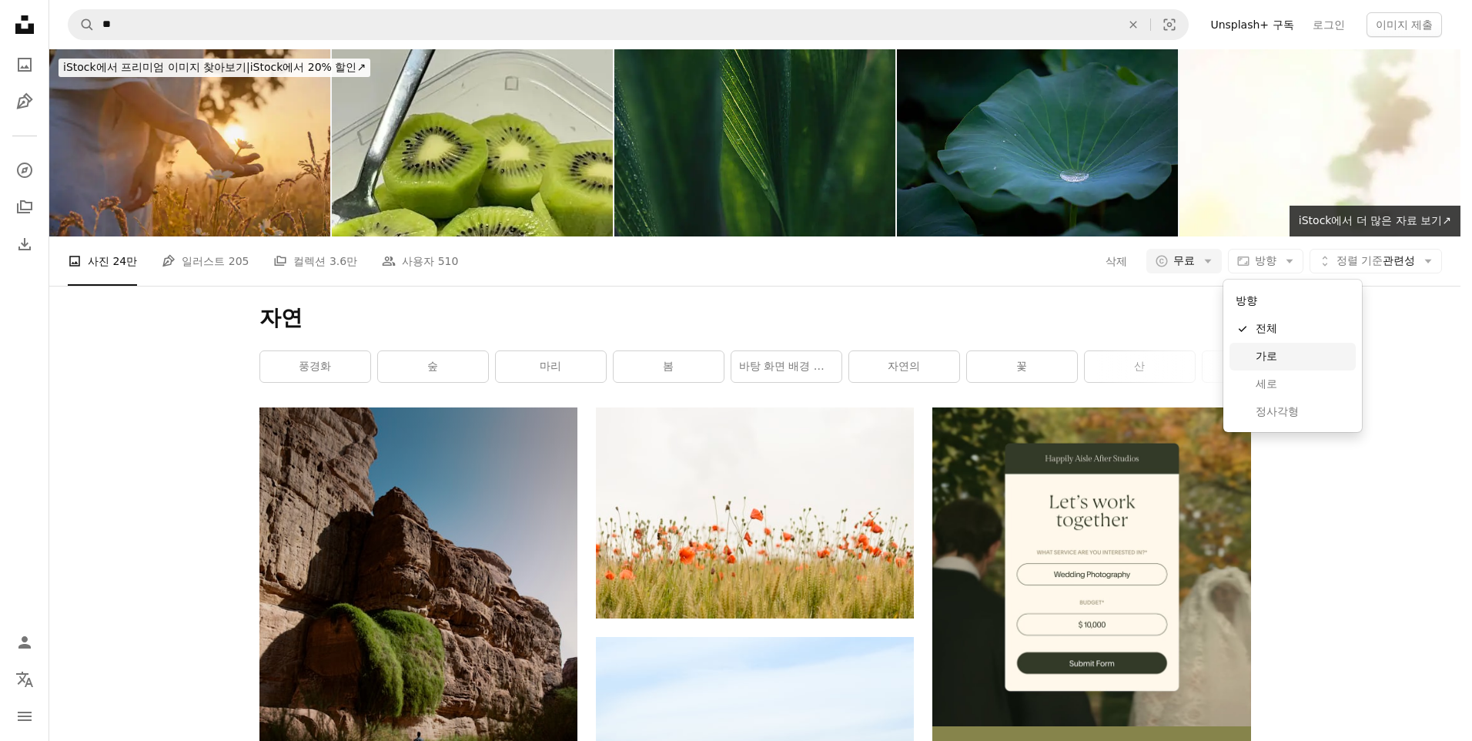
click at [1273, 356] on span "가로" at bounding box center [1303, 356] width 94 height 15
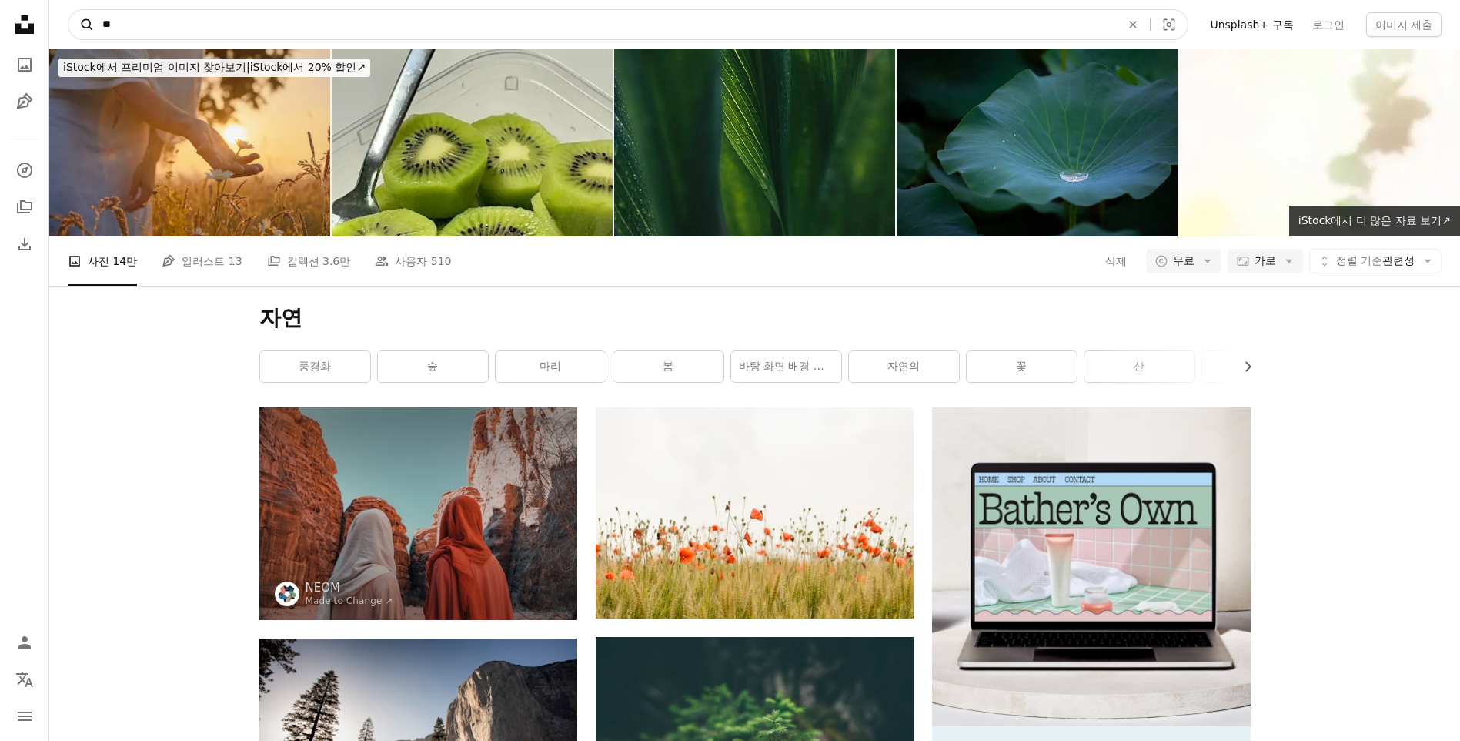
drag, startPoint x: 129, startPoint y: 17, endPoint x: 84, endPoint y: 15, distance: 44.7
click at [84, 15] on form "A magnifying glass ** An X shape Visual search" at bounding box center [628, 24] width 1121 height 31
type input "****"
click button "A magnifying glass" at bounding box center [82, 24] width 26 height 29
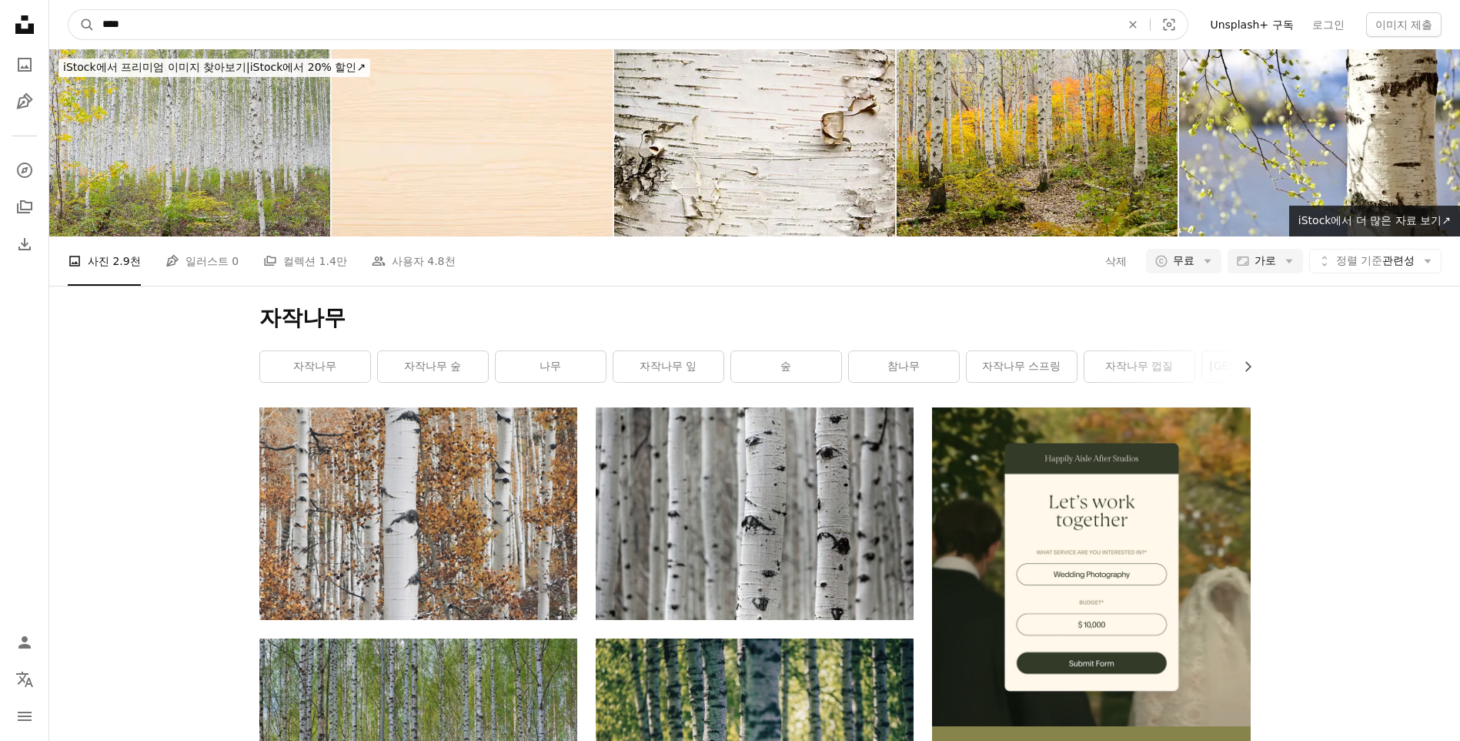
drag, startPoint x: 158, startPoint y: 22, endPoint x: 63, endPoint y: 13, distance: 95.1
click at [63, 13] on nav "A magnifying glass **** An X shape Visual search Filters Unsplash+ 구독 로그인 이미지 제출" at bounding box center [754, 24] width 1411 height 49
type input "*"
type input "***"
click button "A magnifying glass" at bounding box center [82, 24] width 26 height 29
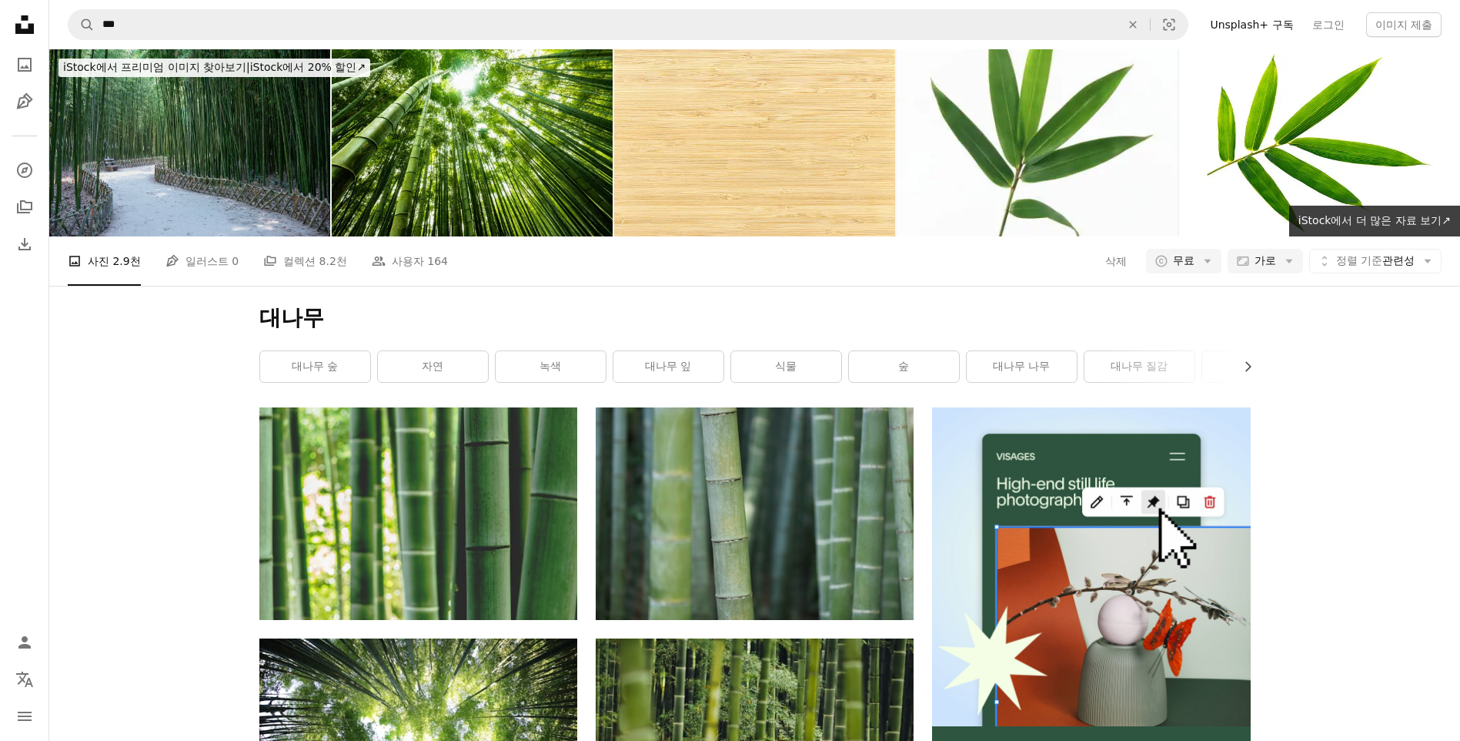
click at [142, 155] on img at bounding box center [189, 142] width 281 height 187
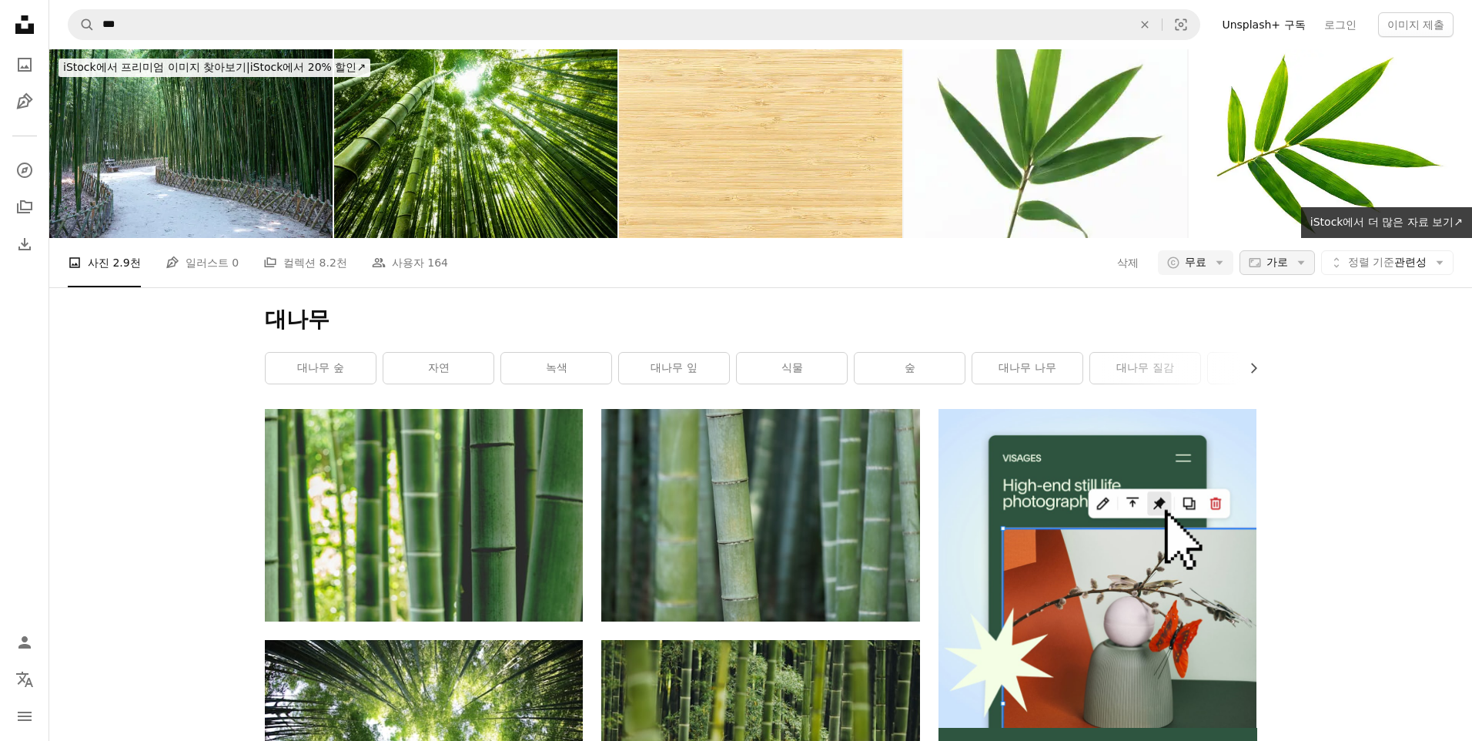
click at [1294, 261] on icon "Arrow down" at bounding box center [1301, 263] width 14 height 14
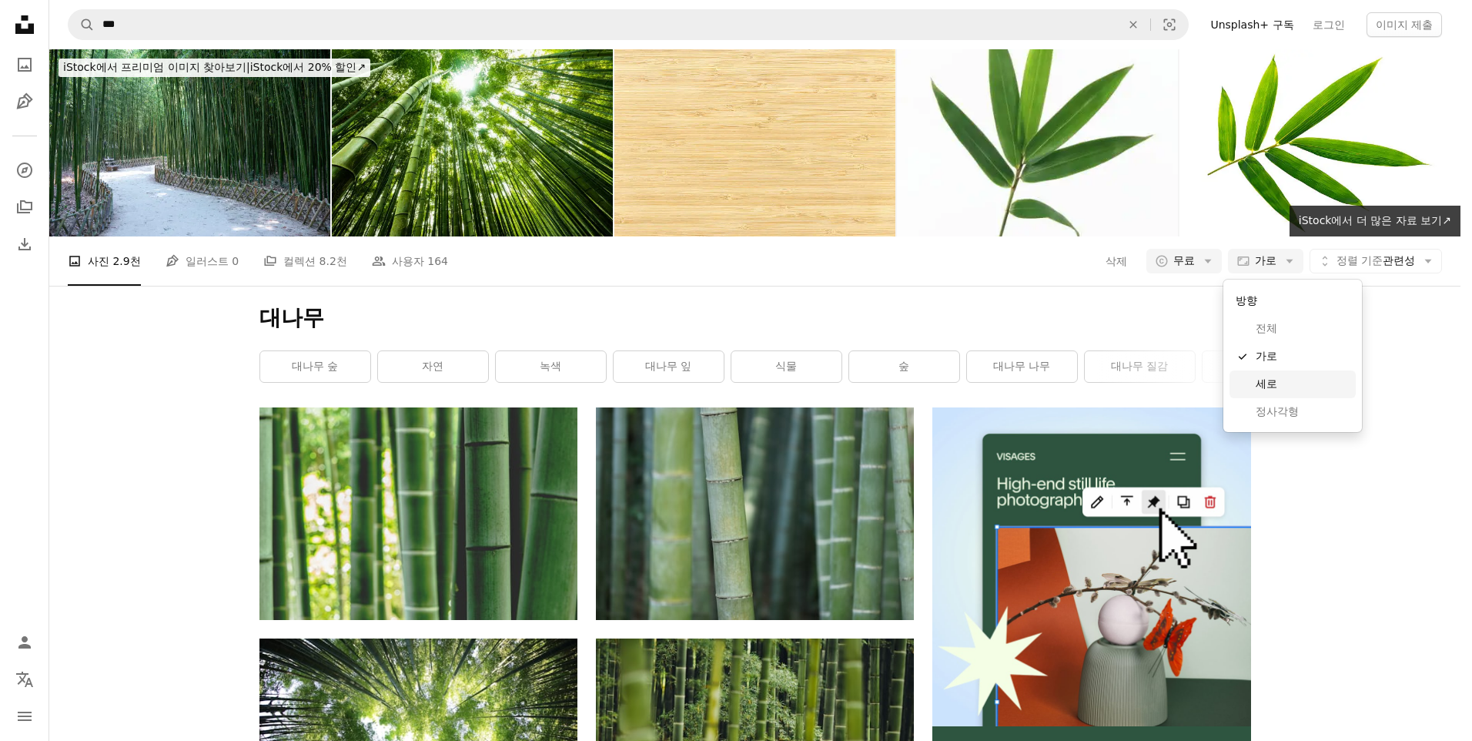
click at [1277, 378] on span "세로" at bounding box center [1303, 383] width 94 height 15
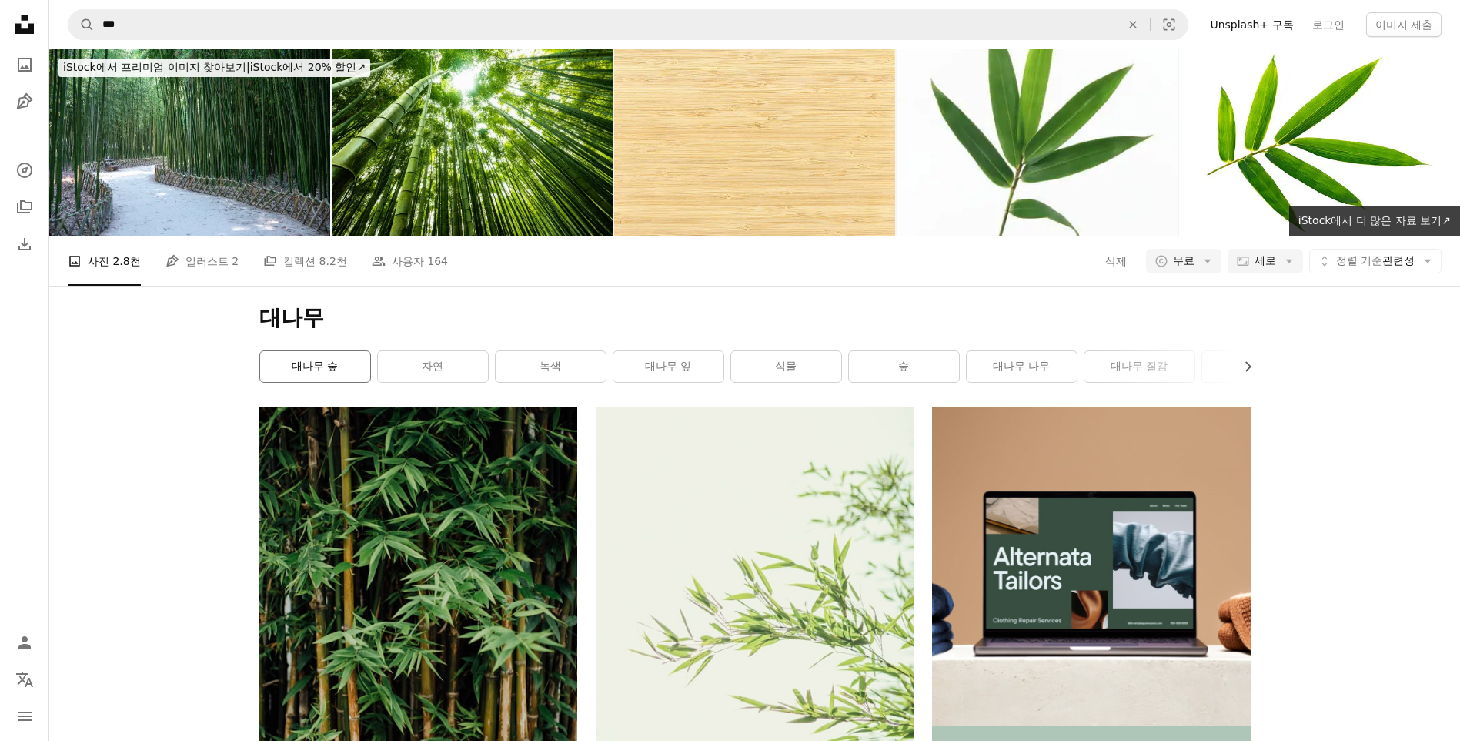
click at [304, 369] on link "대나무 숲" at bounding box center [315, 366] width 110 height 31
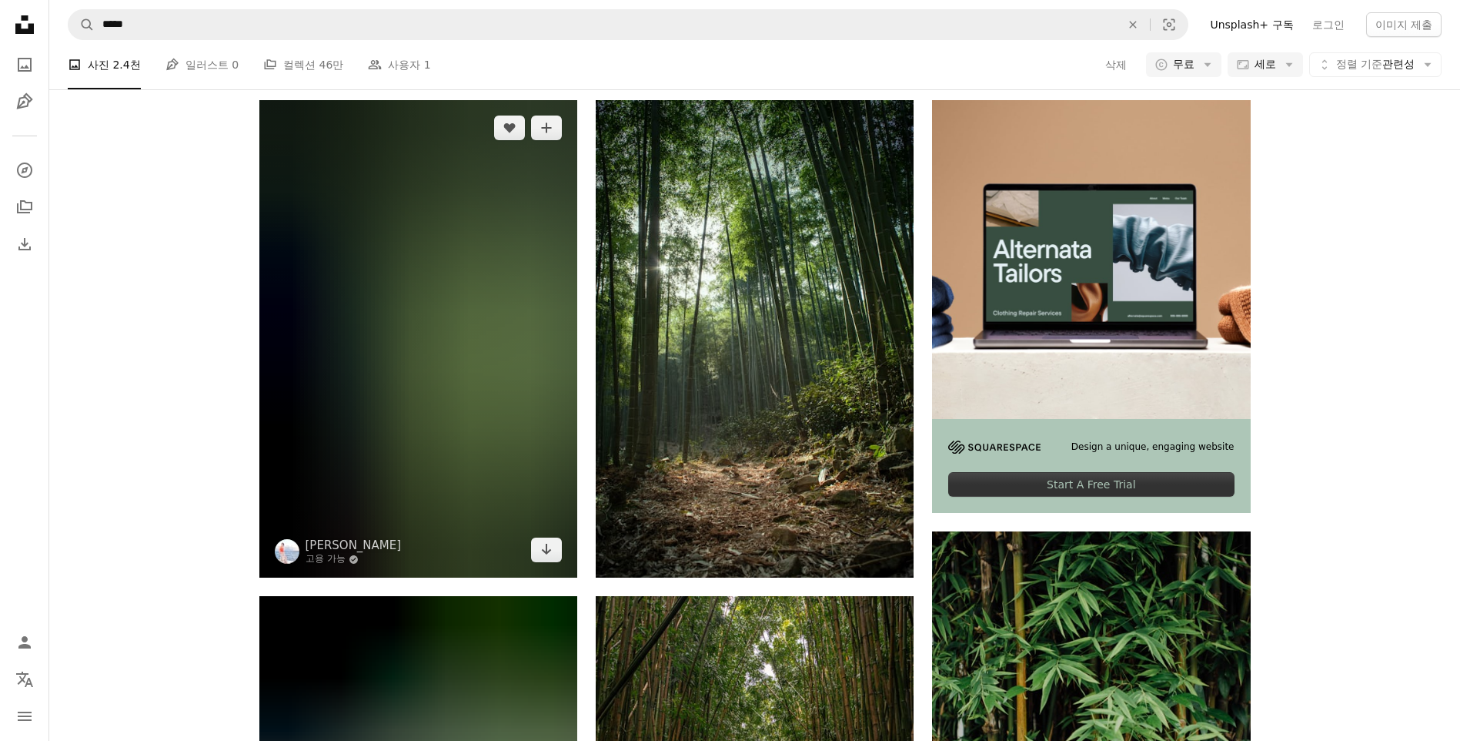
scroll to position [308, 0]
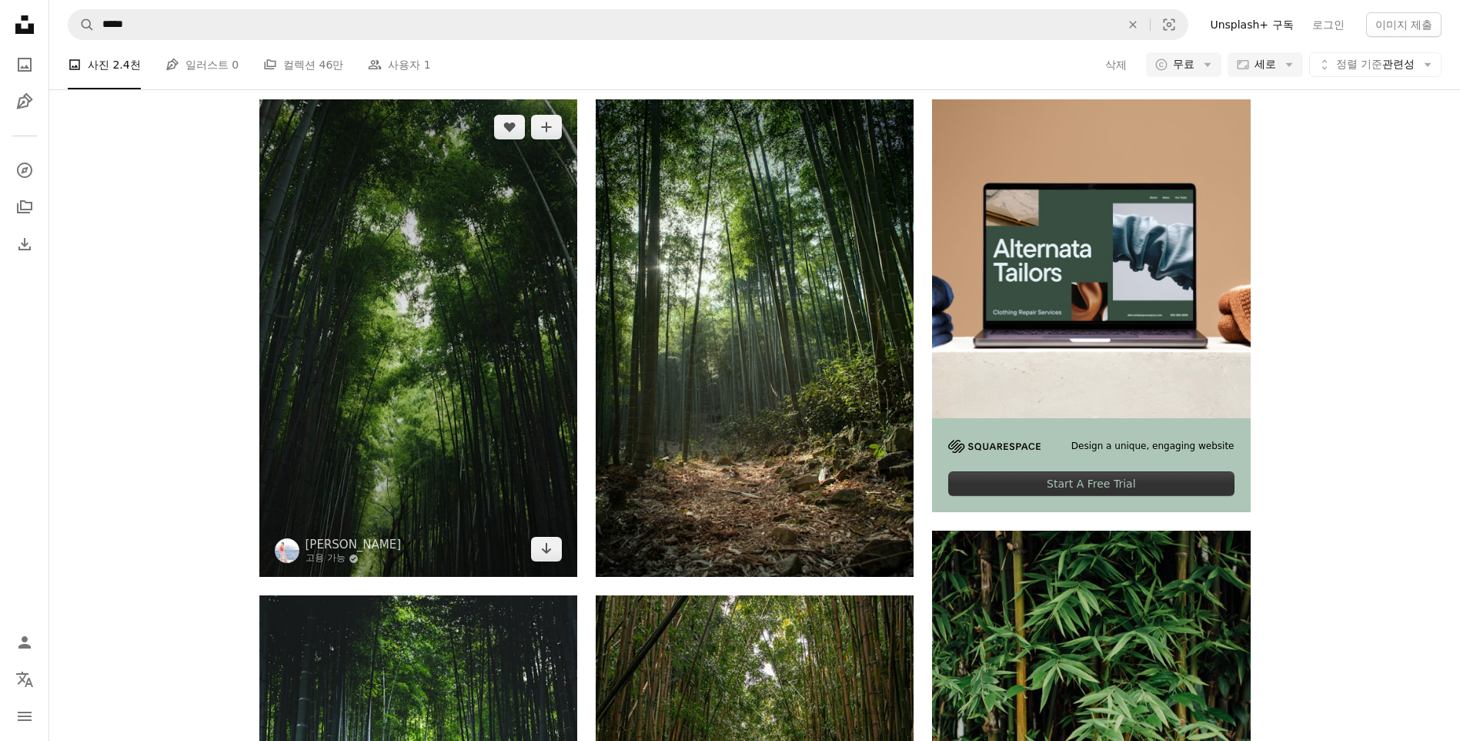
click at [466, 438] on img at bounding box center [418, 337] width 318 height 477
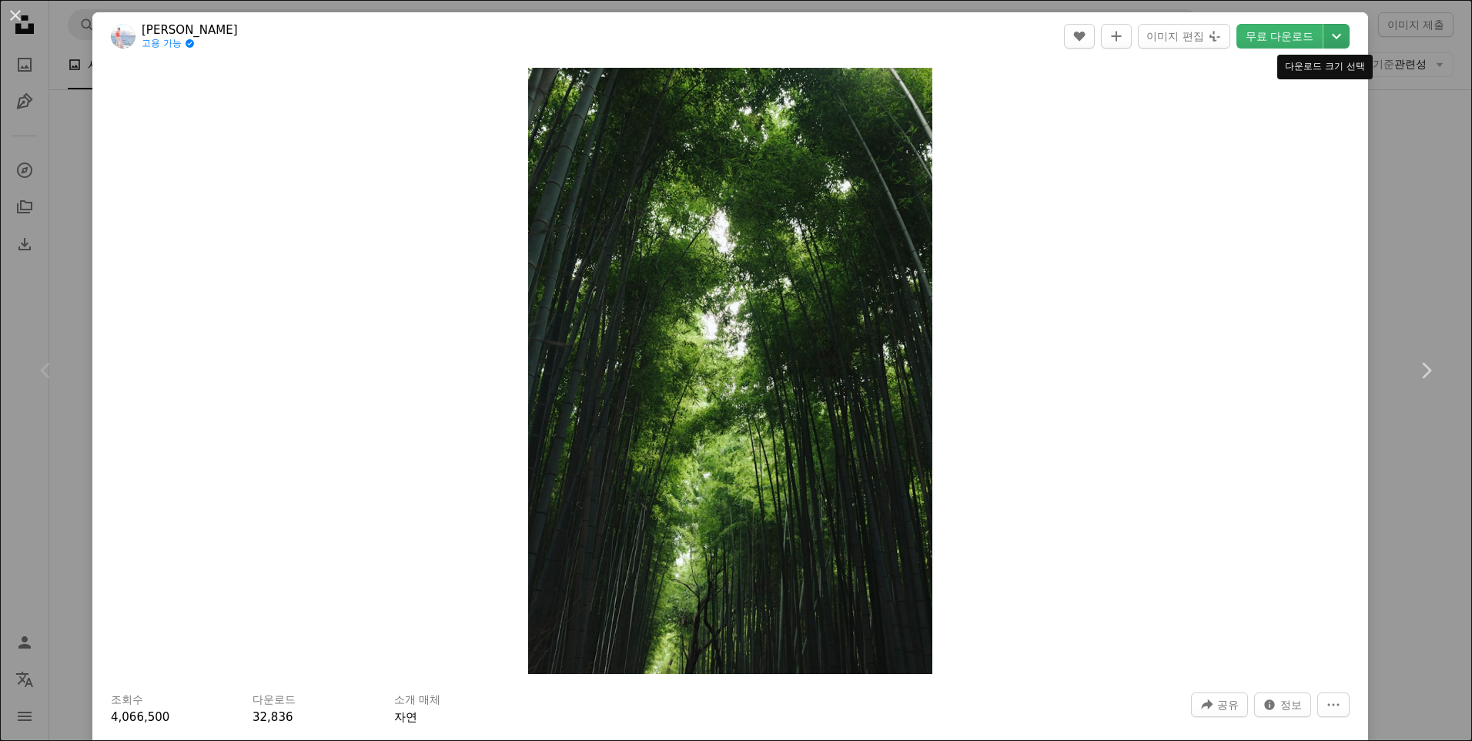
click at [1326, 29] on icon "Chevron down" at bounding box center [1336, 36] width 25 height 18
click at [1289, 172] on span "( 3744 x 5616 )" at bounding box center [1297, 170] width 76 height 12
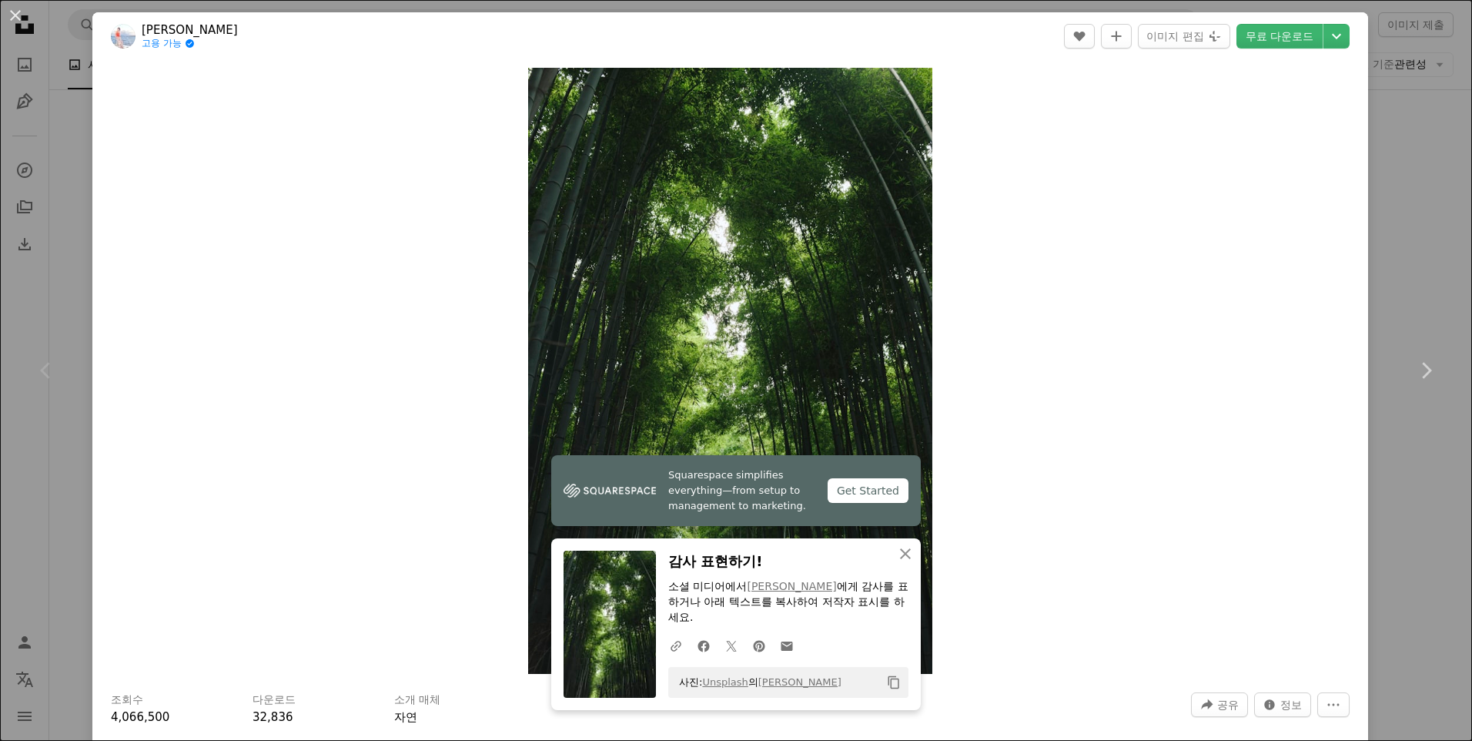
click at [814, 682] on div "사진: Unsplash 의 [PERSON_NAME] Copy content" at bounding box center [788, 682] width 240 height 31
click at [772, 493] on span "Squarespace simplifies everything—from setup to management to marketing." at bounding box center [741, 490] width 147 height 46
click at [18, 13] on button "An X shape" at bounding box center [15, 15] width 18 height 18
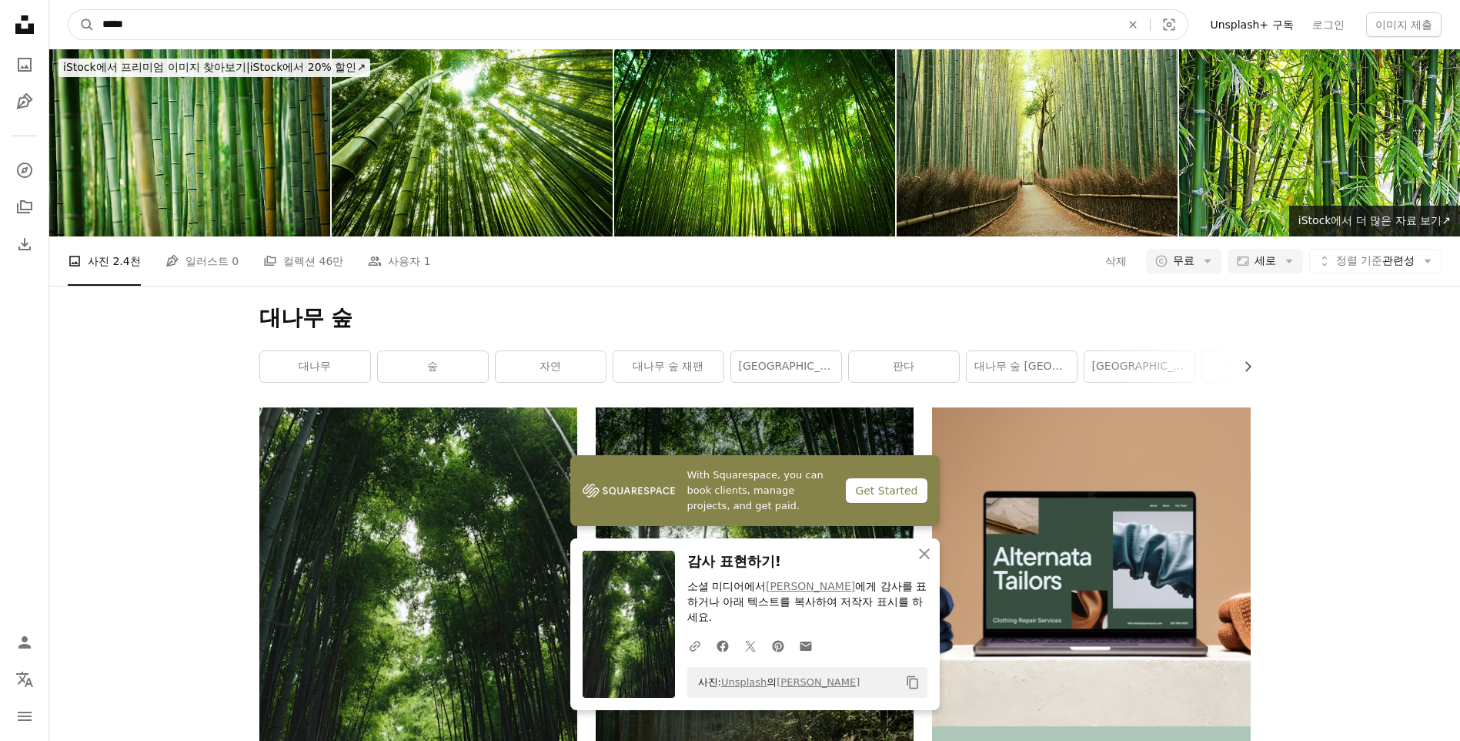
drag, startPoint x: 172, startPoint y: 22, endPoint x: 41, endPoint y: 34, distance: 131.4
type input "*"
click at [69, 10] on button "A magnifying glass" at bounding box center [82, 24] width 26 height 29
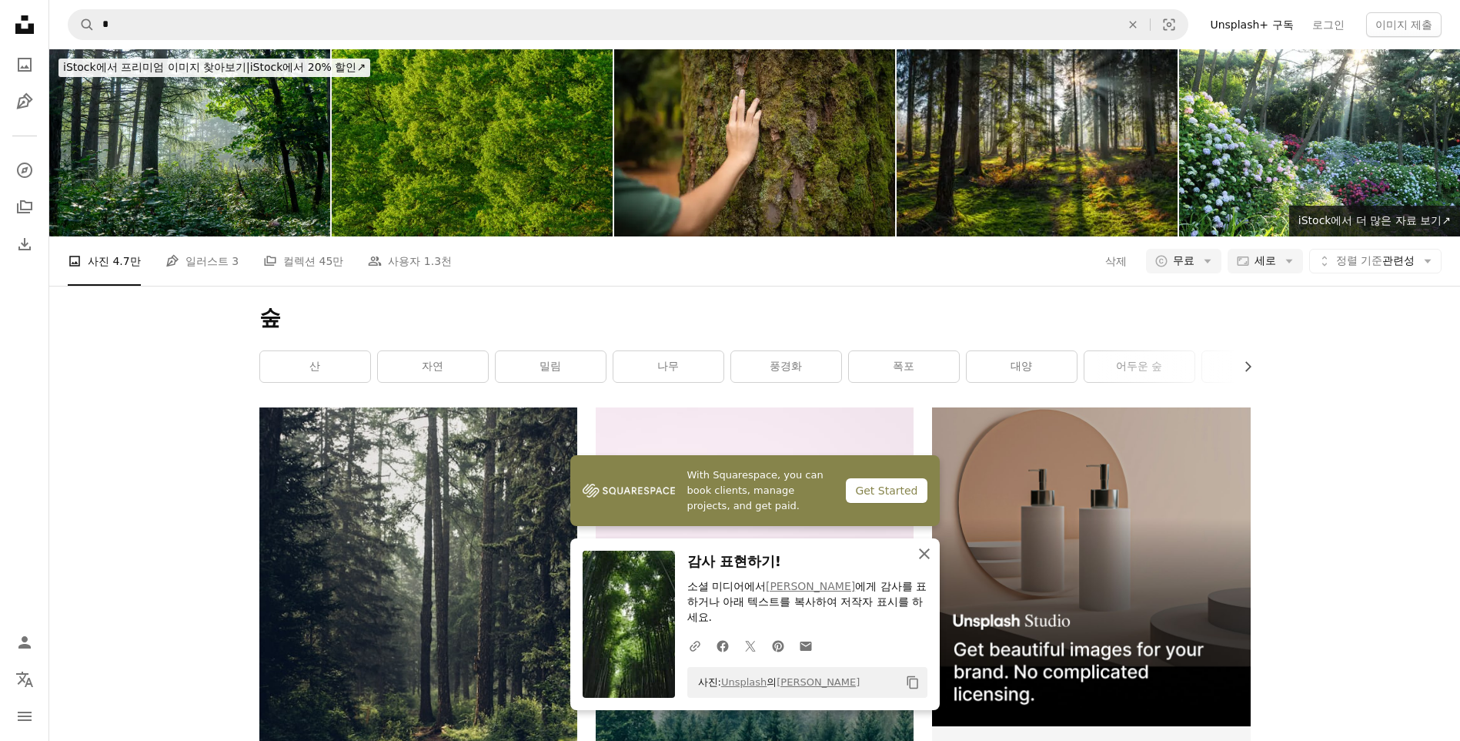
click at [924, 554] on icon "button" at bounding box center [924, 553] width 11 height 11
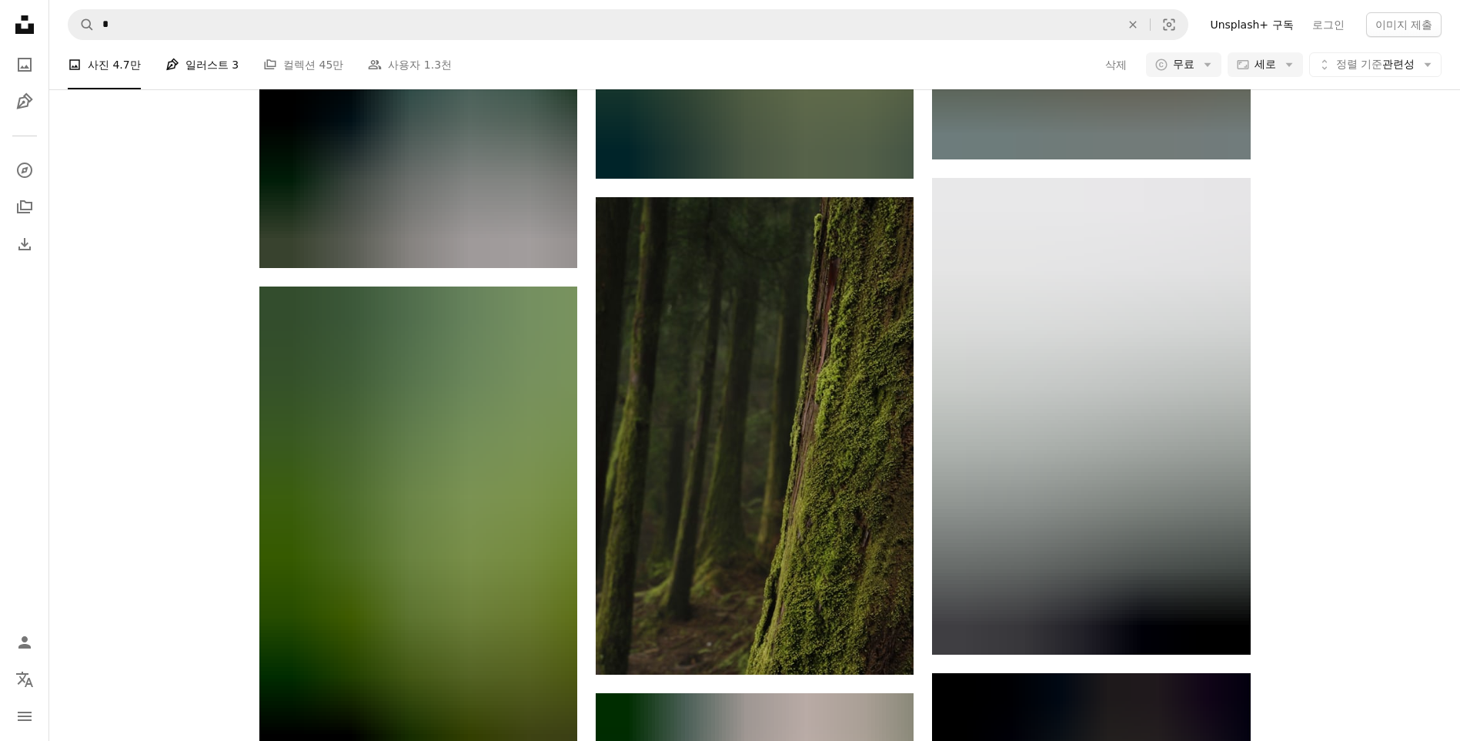
scroll to position [1925, 0]
